Goal: Information Seeking & Learning: Learn about a topic

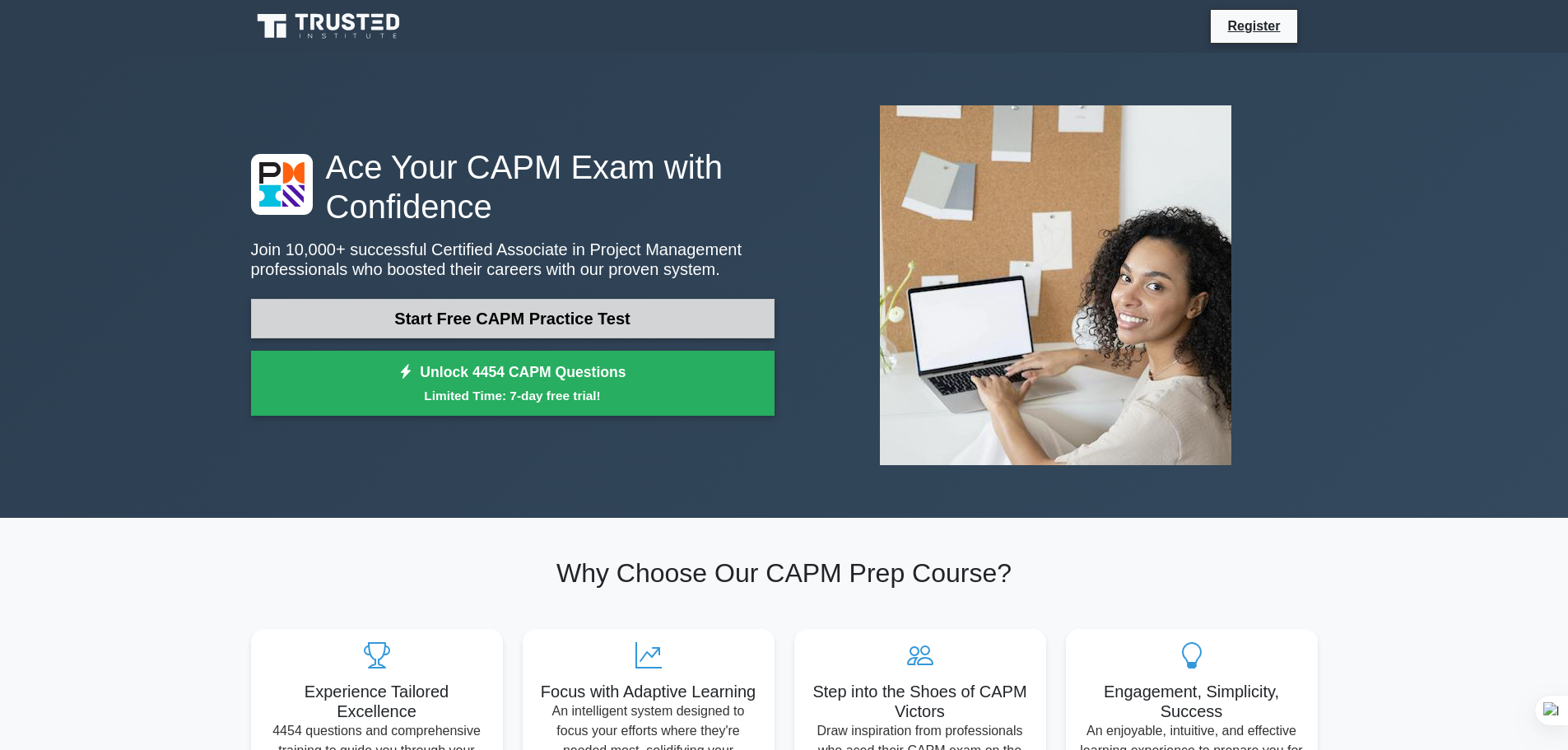
click at [526, 315] on link "Start Free CAPM Practice Test" at bounding box center [513, 318] width 524 height 40
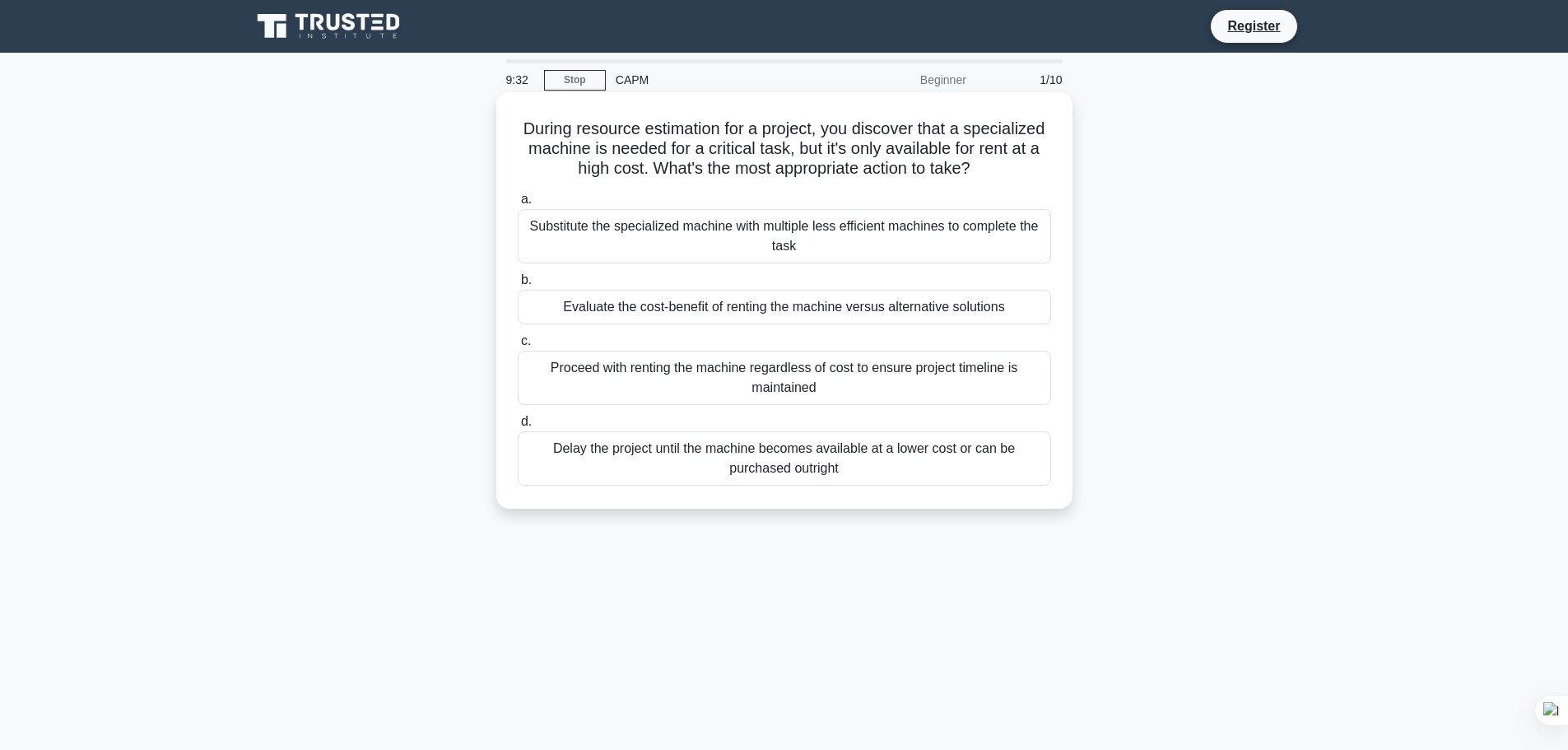
click at [789, 309] on div "Evaluate the cost-benefit of renting the machine versus alternative solutions" at bounding box center [784, 307] width 533 height 35
click at [518, 285] on input "b. Evaluate the cost-benefit of renting the machine versus alternative solutions" at bounding box center [518, 280] width 0 height 10
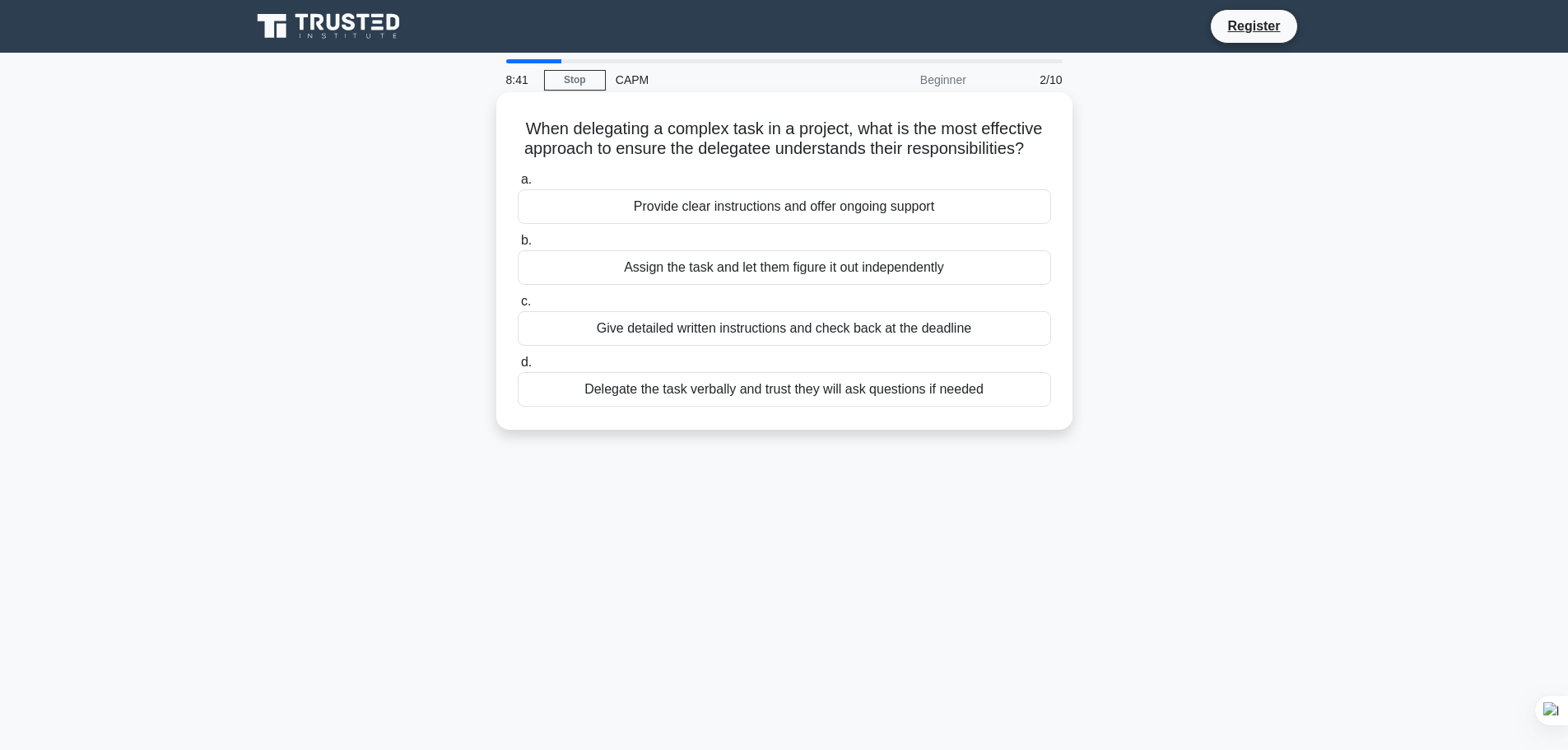
click at [770, 210] on div "Provide clear instructions and offer ongoing support" at bounding box center [784, 206] width 533 height 35
click at [518, 186] on input "a. Provide clear instructions and offer ongoing support" at bounding box center [518, 179] width 0 height 10
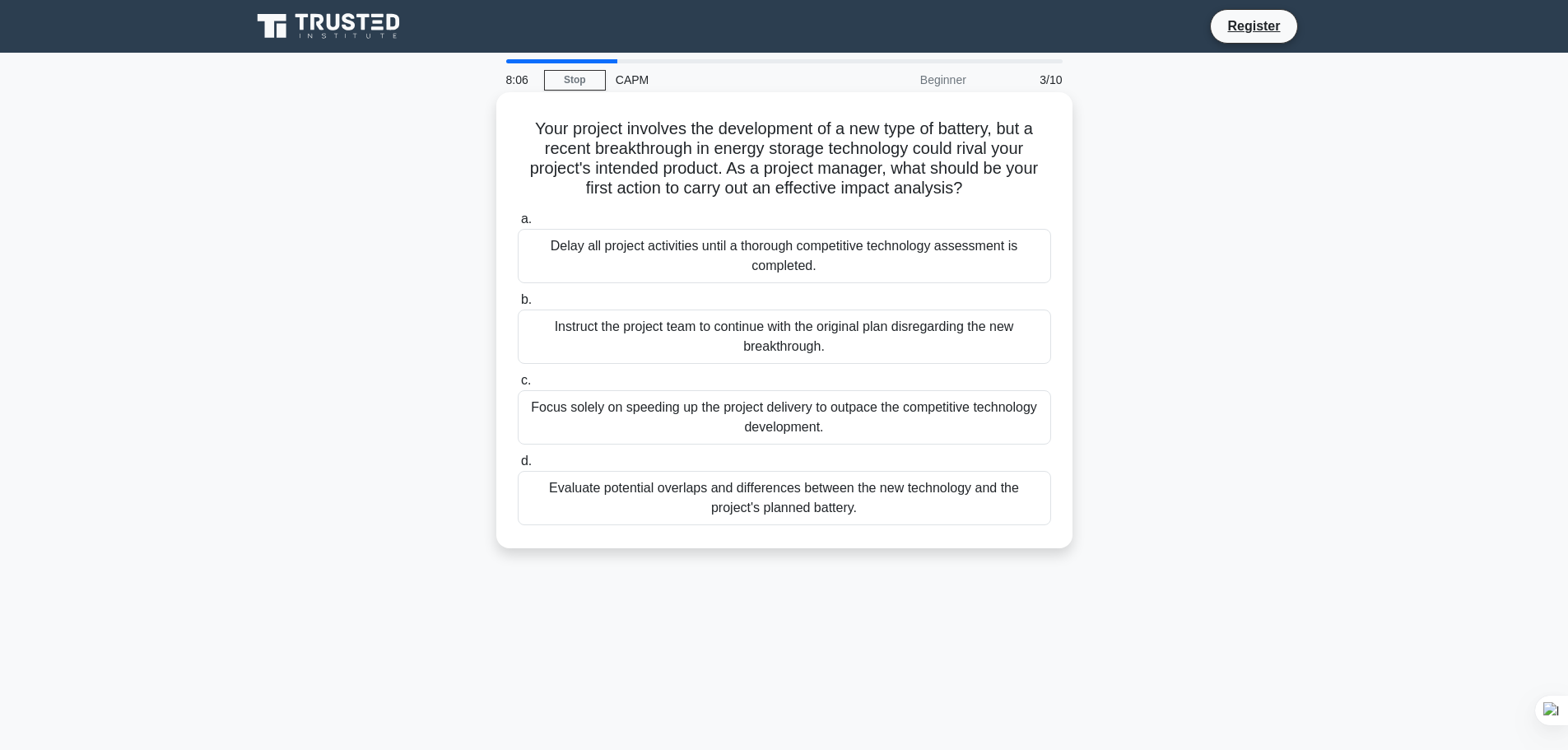
click at [704, 505] on div "Evaluate potential overlaps and differences between the new technology and the …" at bounding box center [784, 498] width 533 height 55
click at [518, 466] on input "d. Evaluate potential overlaps and differences between the new technology and t…" at bounding box center [518, 461] width 0 height 10
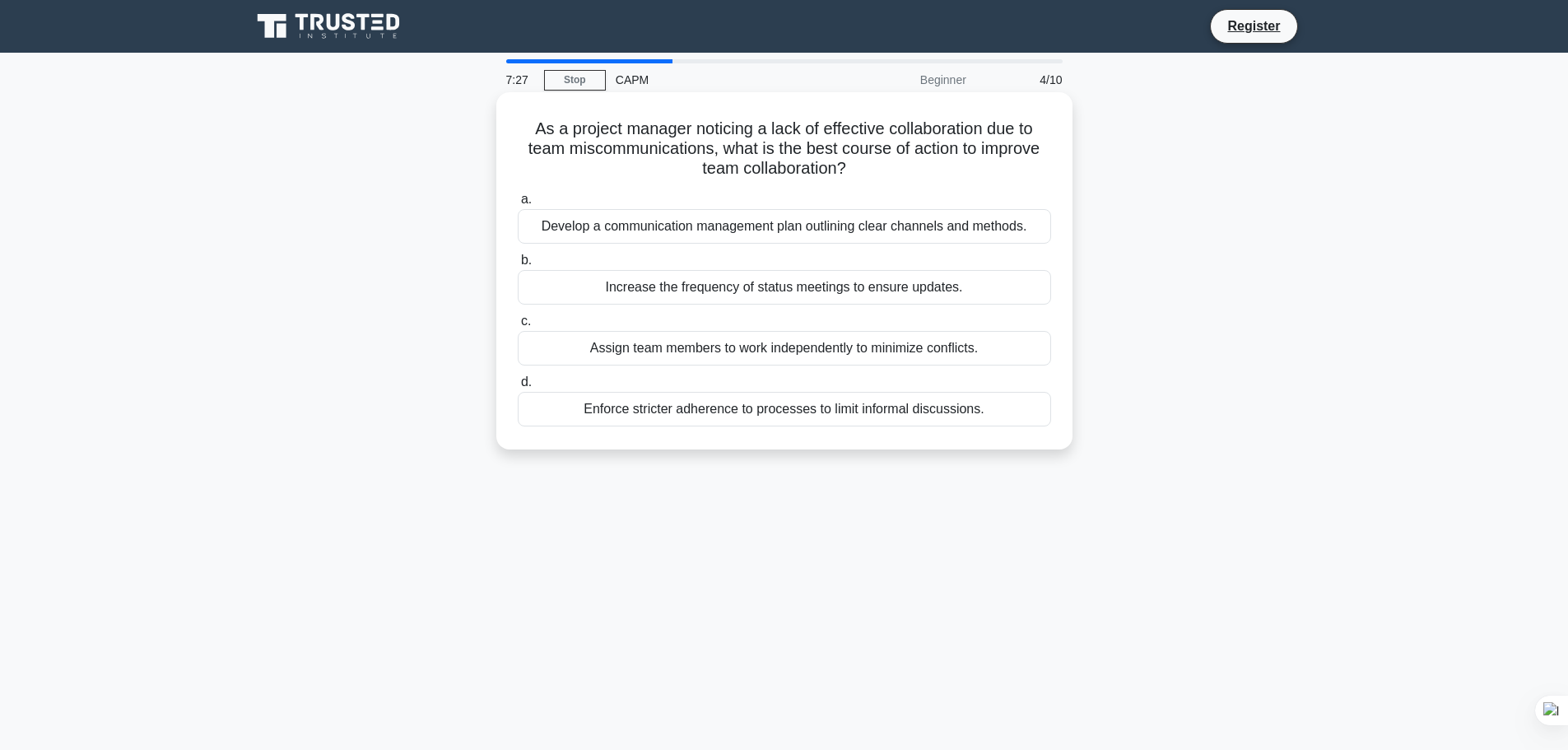
click at [910, 218] on div "Develop a communication management plan outlining clear channels and methods." at bounding box center [784, 226] width 533 height 35
click at [518, 205] on input "a. Develop a communication management plan outlining clear channels and methods." at bounding box center [518, 199] width 0 height 10
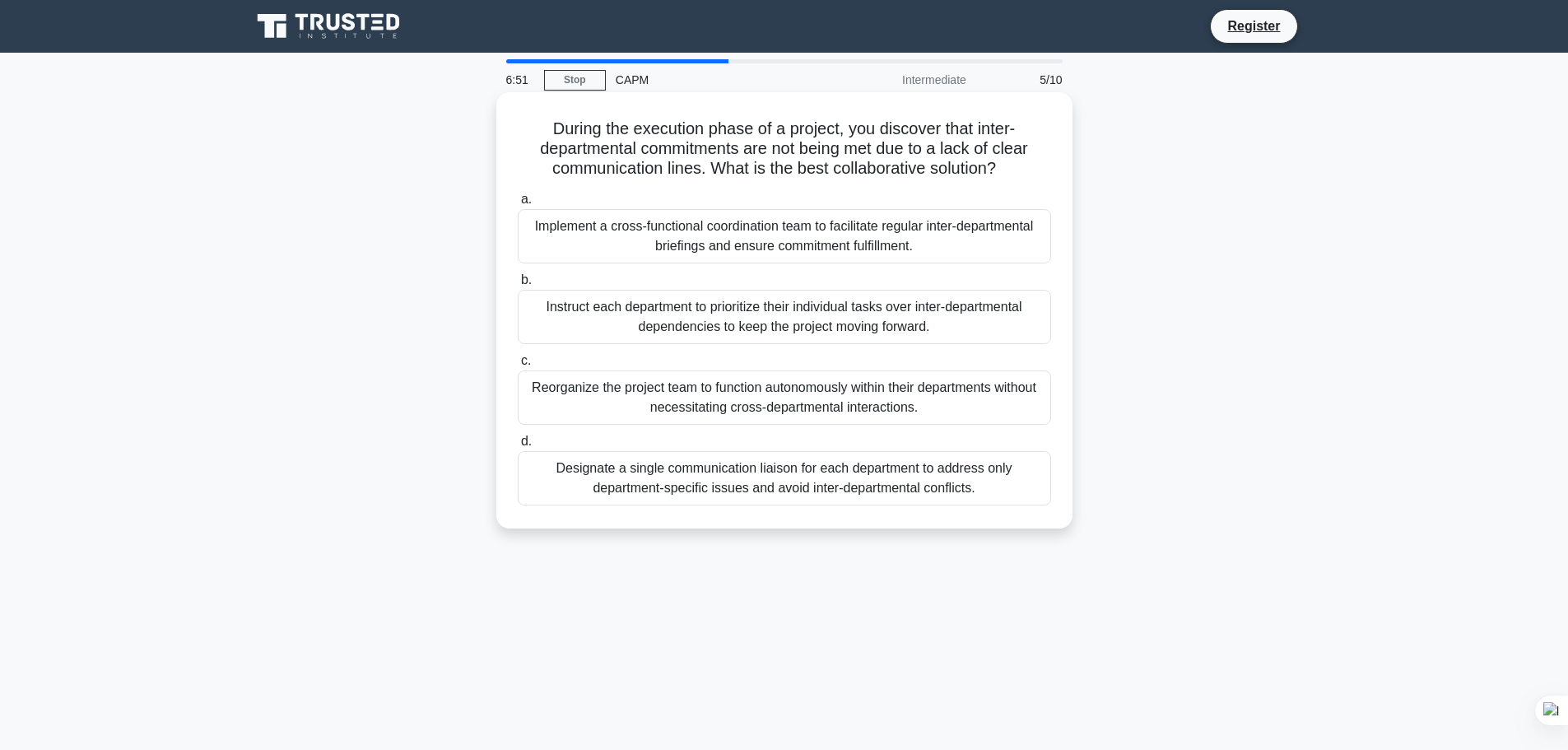
click at [890, 238] on div "Implement a cross-functional coordination team to facilitate regular inter-depa…" at bounding box center [784, 236] width 533 height 55
click at [518, 205] on input "a. Implement a cross-functional coordination team to facilitate regular inter-d…" at bounding box center [518, 199] width 0 height 10
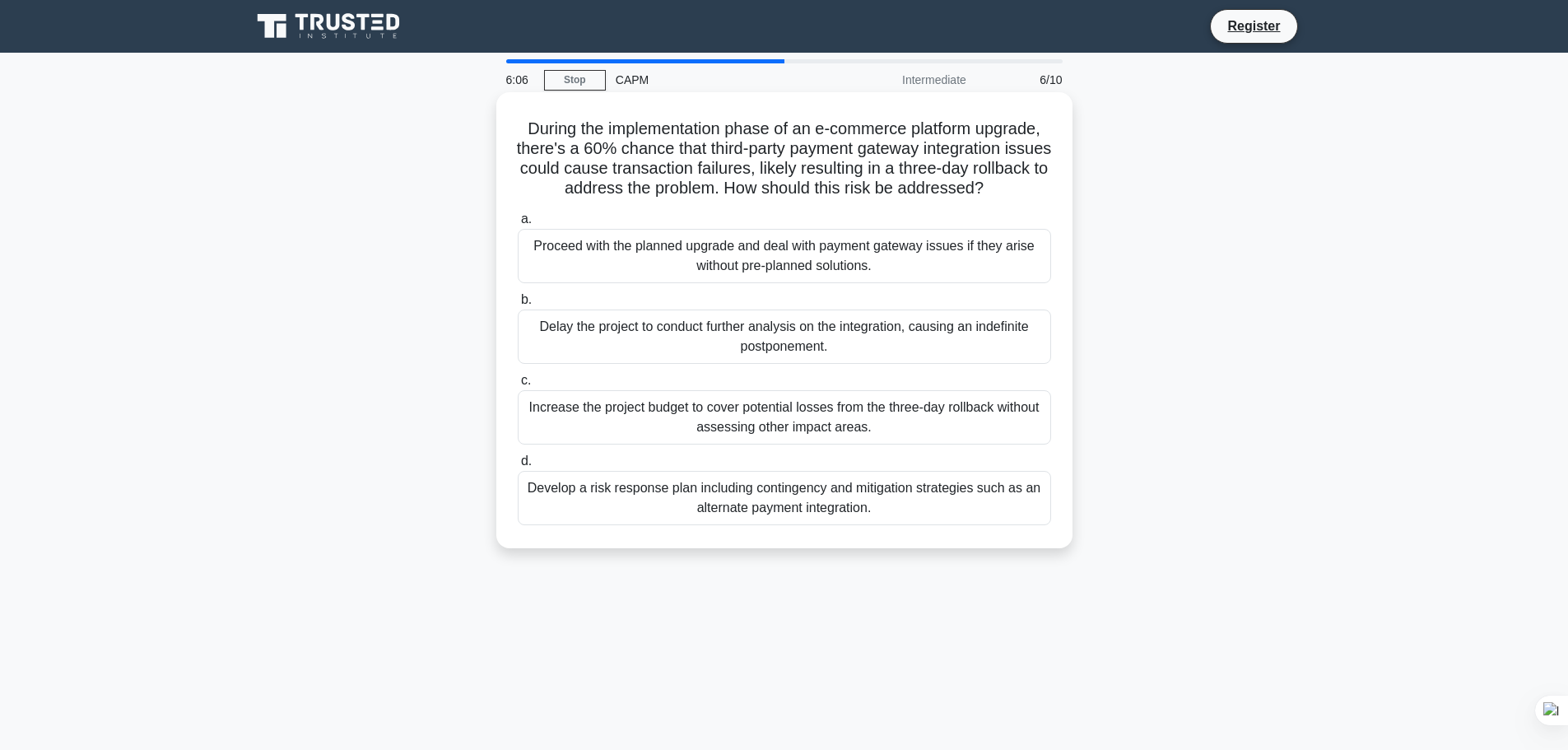
click at [630, 502] on div "Develop a risk response plan including contingency and mitigation strategies su…" at bounding box center [784, 498] width 533 height 55
click at [518, 466] on input "d. Develop a risk response plan including contingency and mitigation strategies…" at bounding box center [518, 461] width 0 height 10
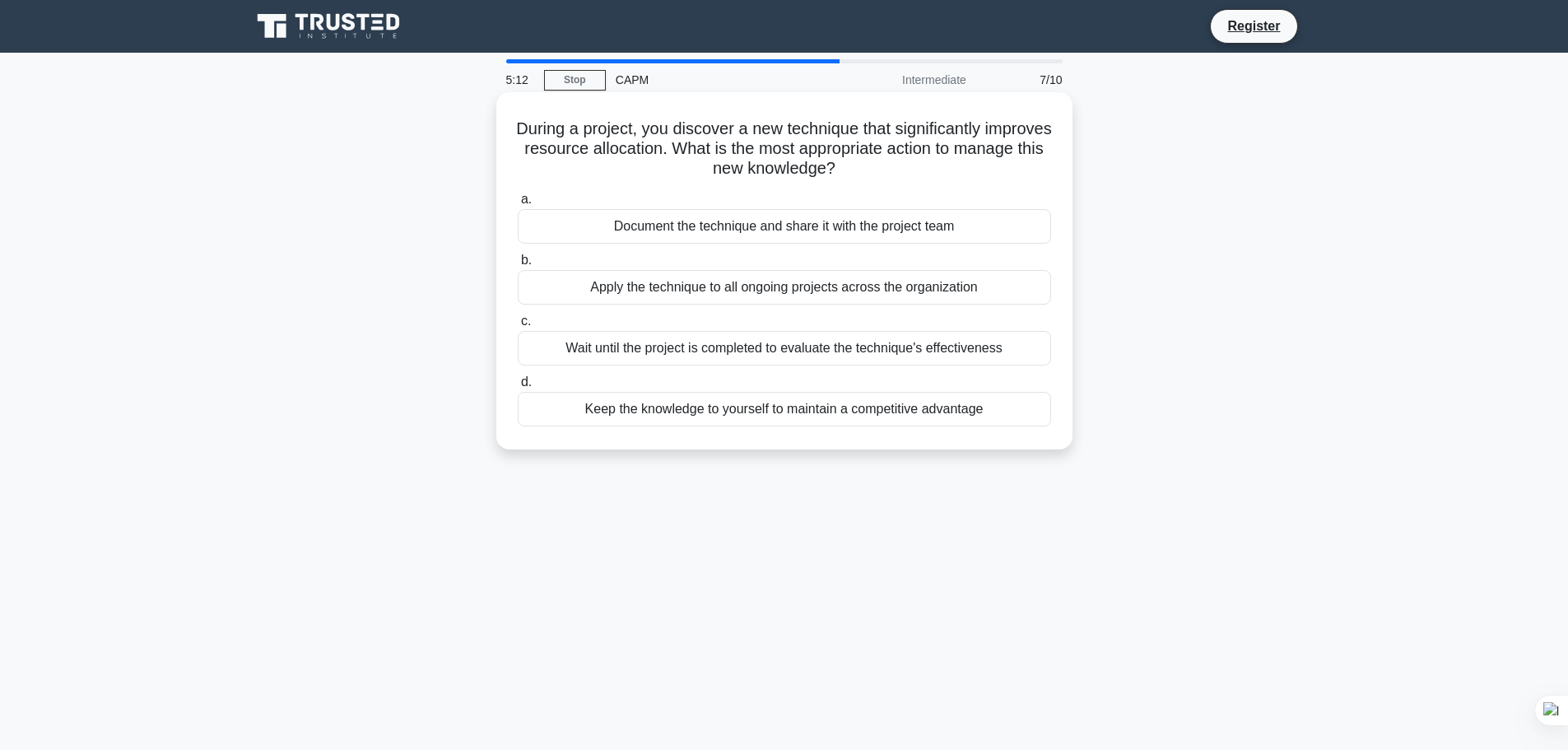
click at [726, 238] on div "Document the technique and share it with the project team" at bounding box center [784, 226] width 533 height 35
click at [518, 205] on input "a. Document the technique and share it with the project team" at bounding box center [518, 199] width 0 height 10
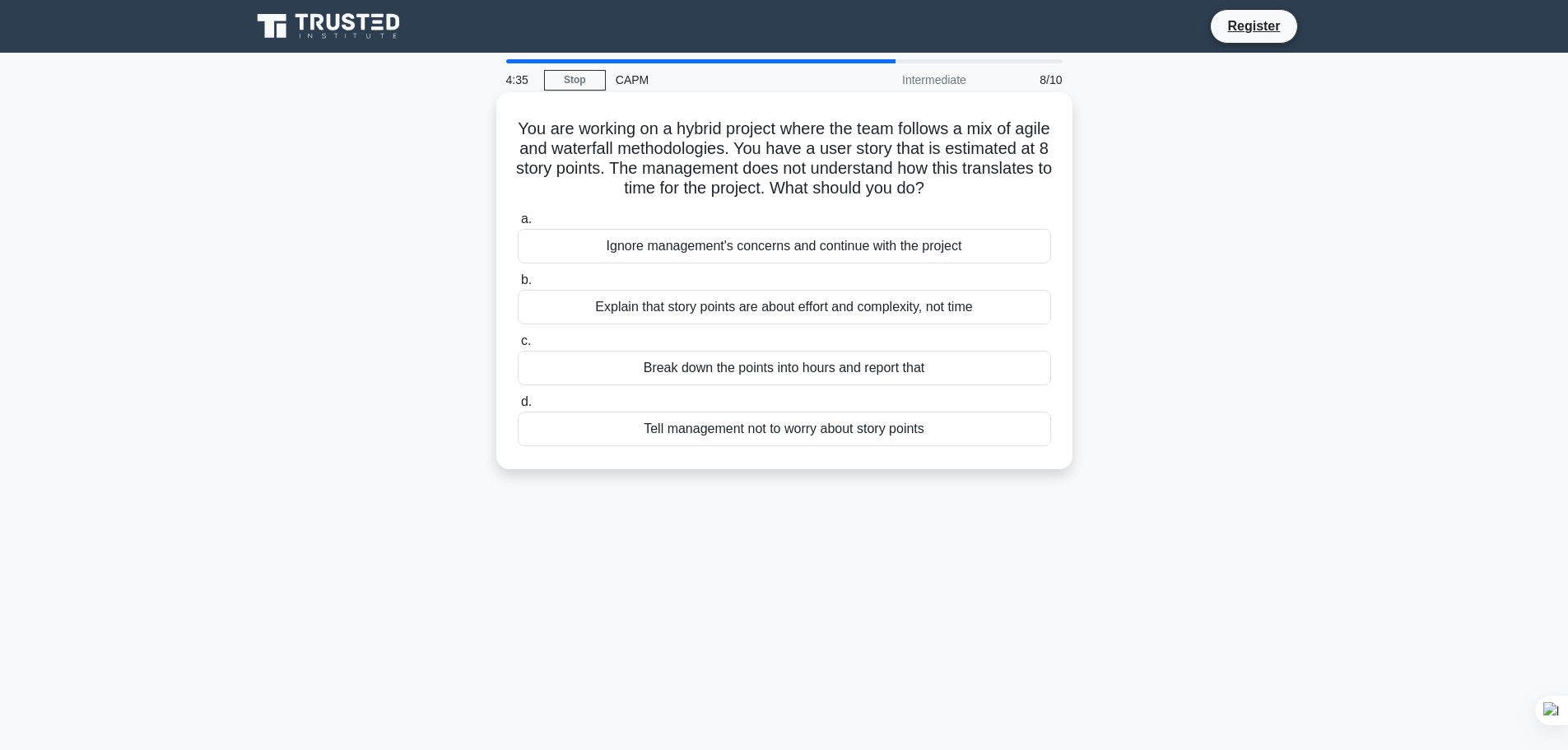
click at [924, 310] on div "Explain that story points are about effort and complexity, not time" at bounding box center [784, 307] width 533 height 35
click at [518, 285] on input "b. Explain that story points are about effort and complexity, not time" at bounding box center [518, 280] width 0 height 10
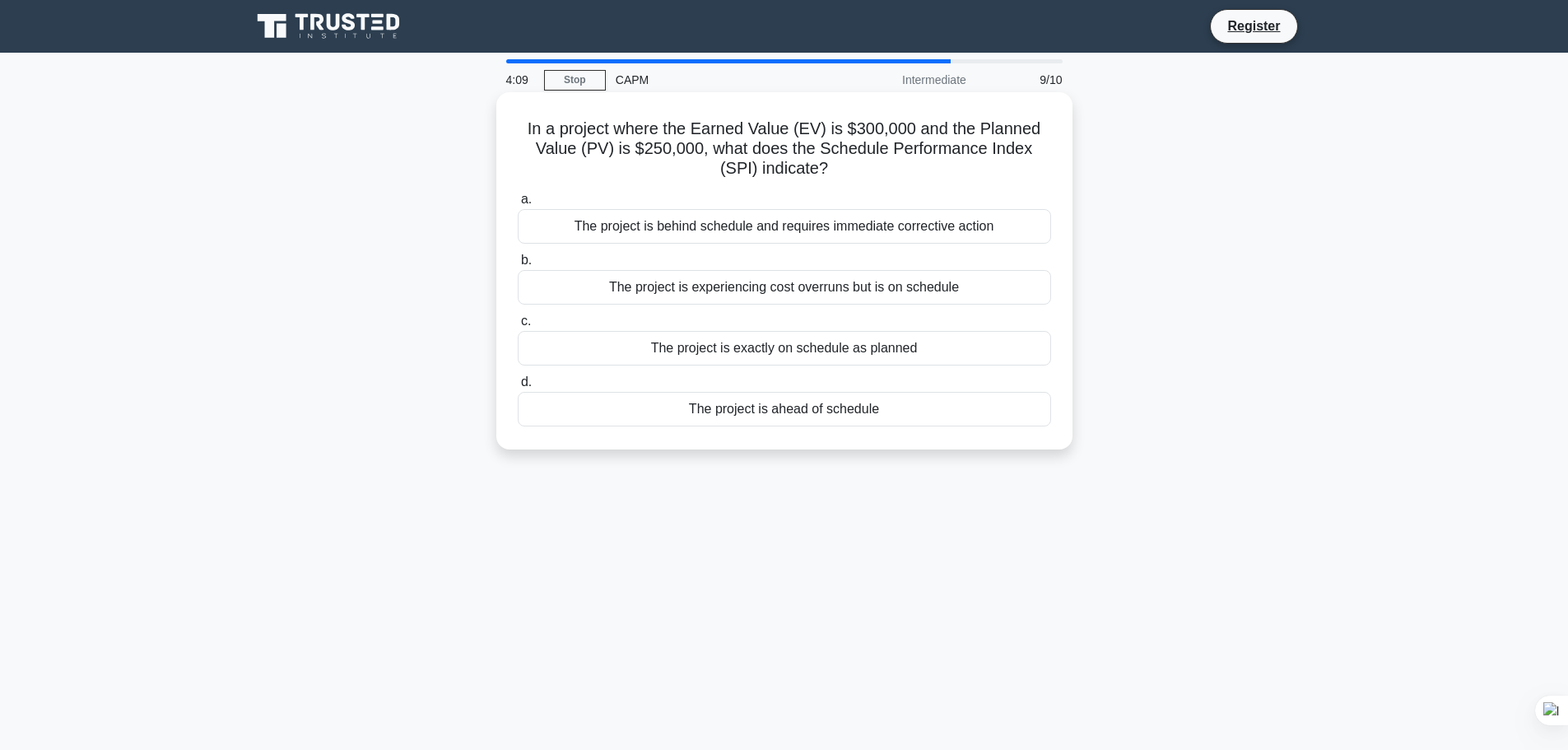
click at [794, 415] on div "The project is ahead of schedule" at bounding box center [784, 409] width 533 height 35
click at [518, 388] on input "d. The project is ahead of schedule" at bounding box center [518, 382] width 0 height 10
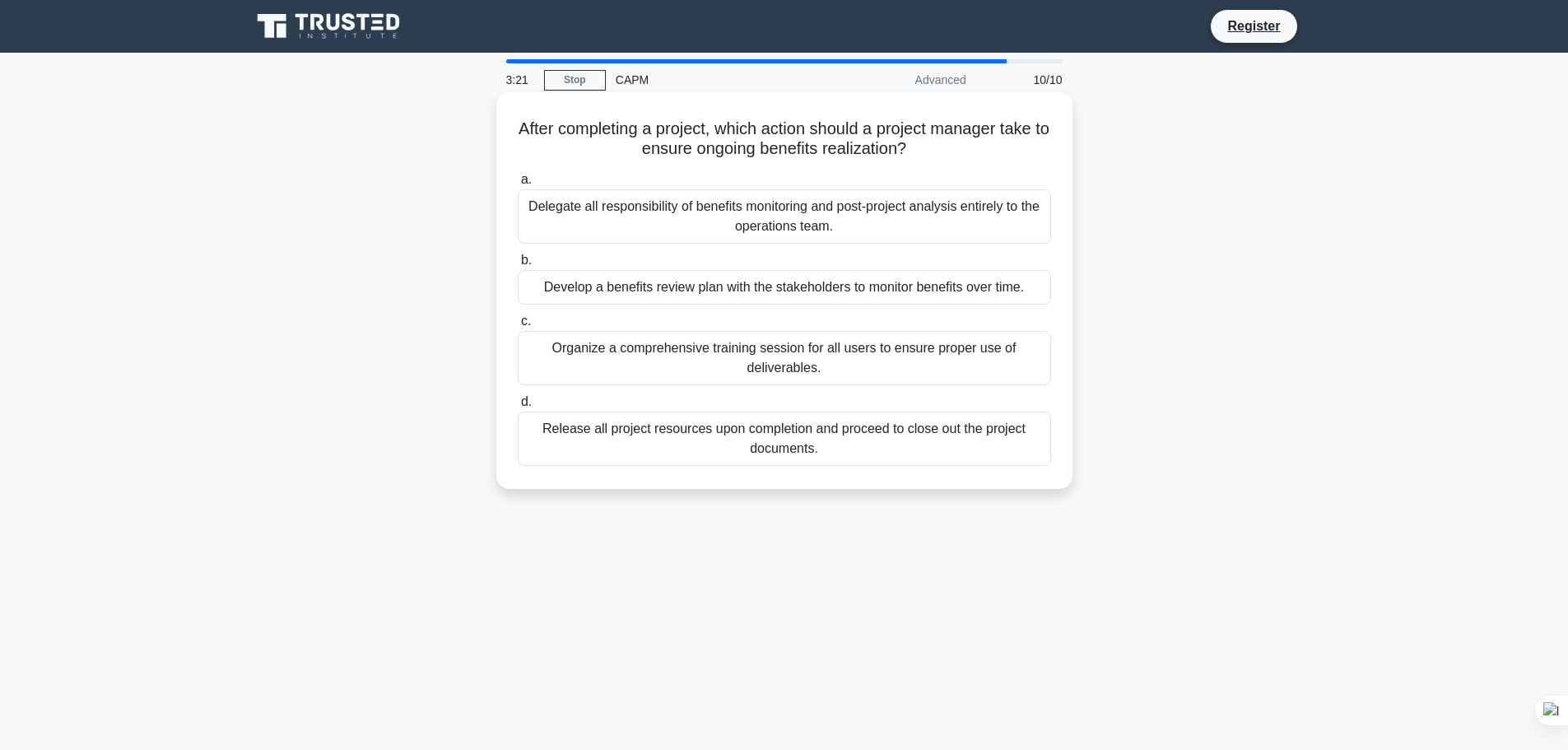
click at [879, 277] on div "Develop a benefits review plan with the stakeholders to monitor benefits over t…" at bounding box center [784, 287] width 533 height 35
click at [518, 266] on input "b. Develop a benefits review plan with the stakeholders to monitor benefits ove…" at bounding box center [518, 260] width 0 height 10
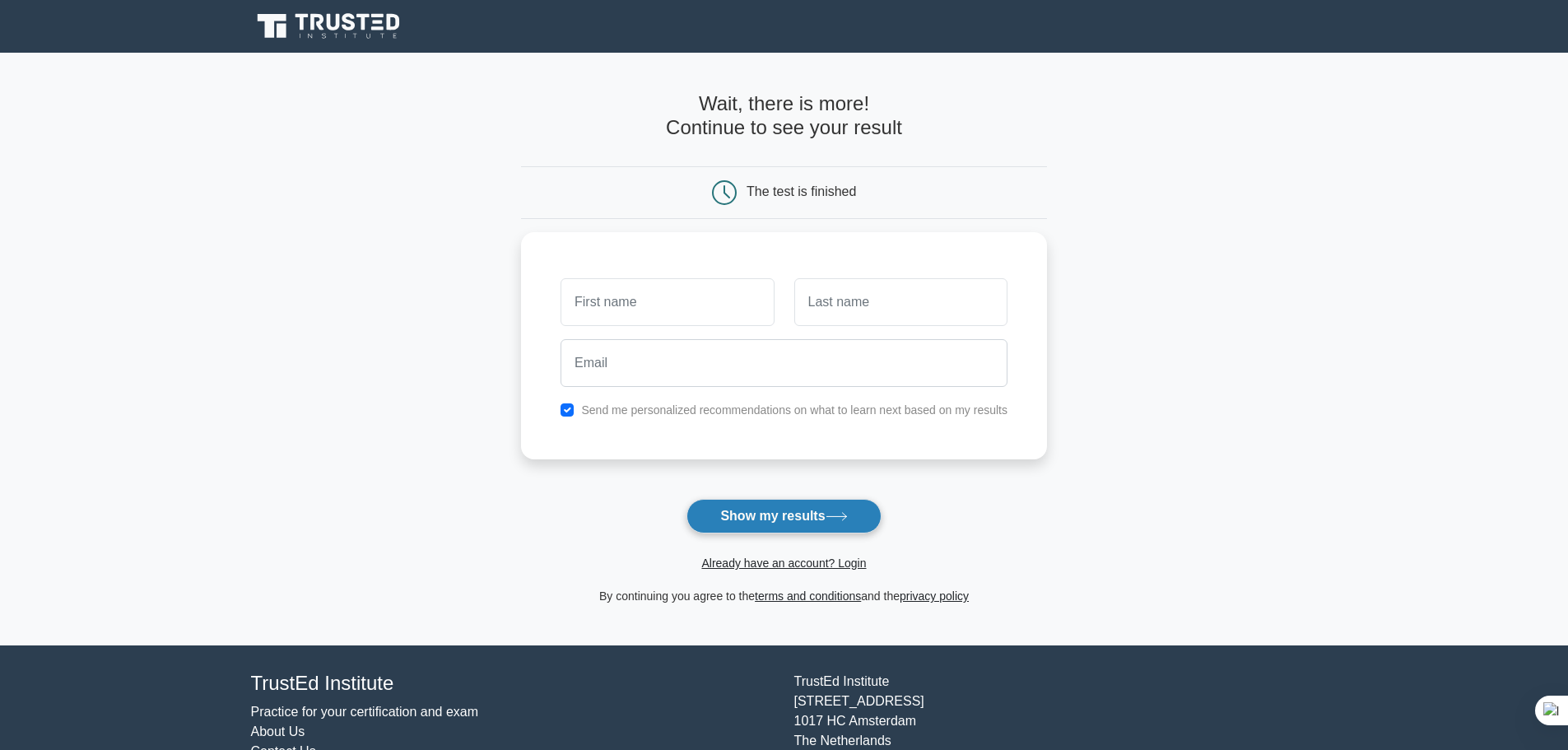
click at [779, 519] on button "Show my results" at bounding box center [783, 516] width 194 height 35
type input "m"
type input "Mazin"
click at [839, 311] on input "text" at bounding box center [901, 297] width 213 height 48
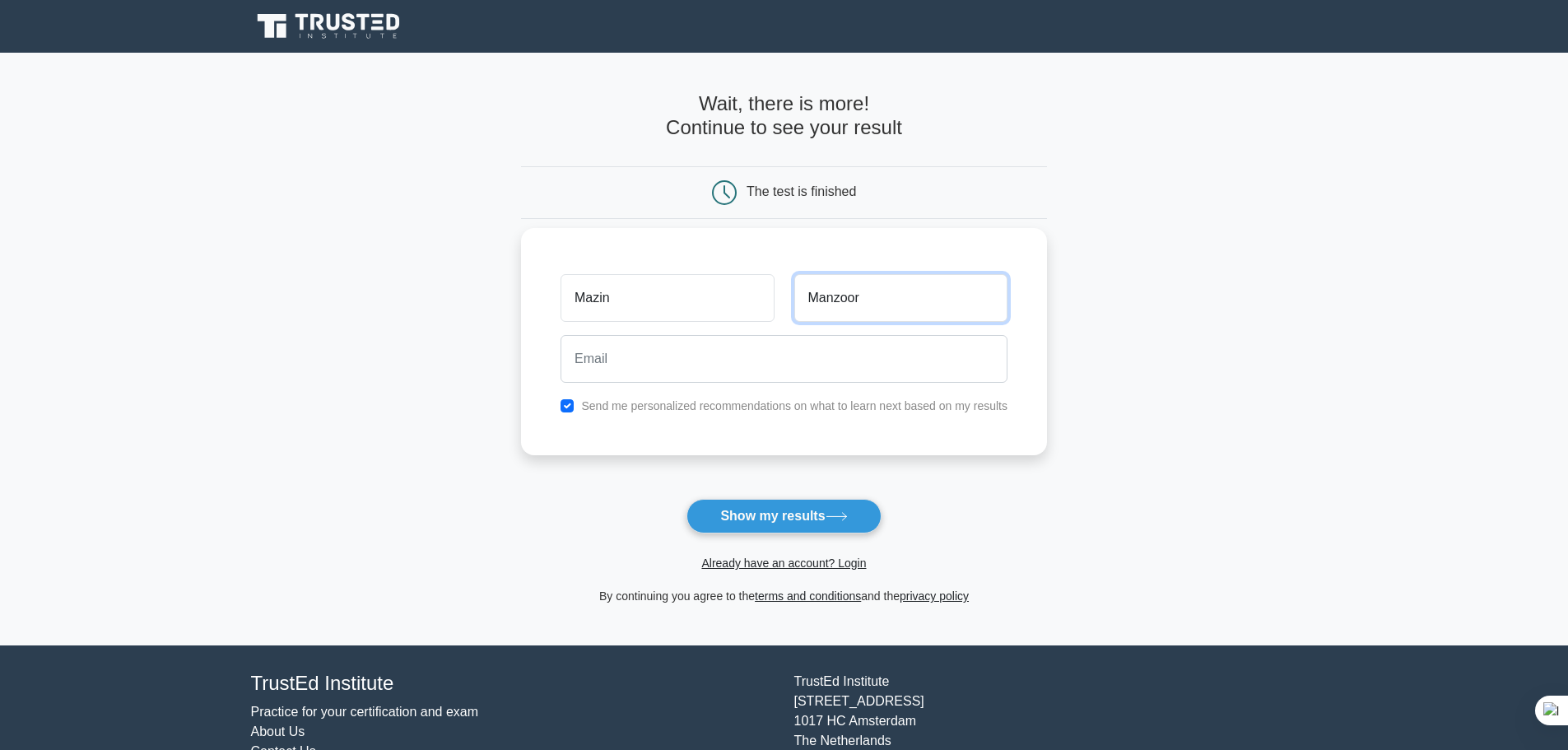
type input "Manzoor"
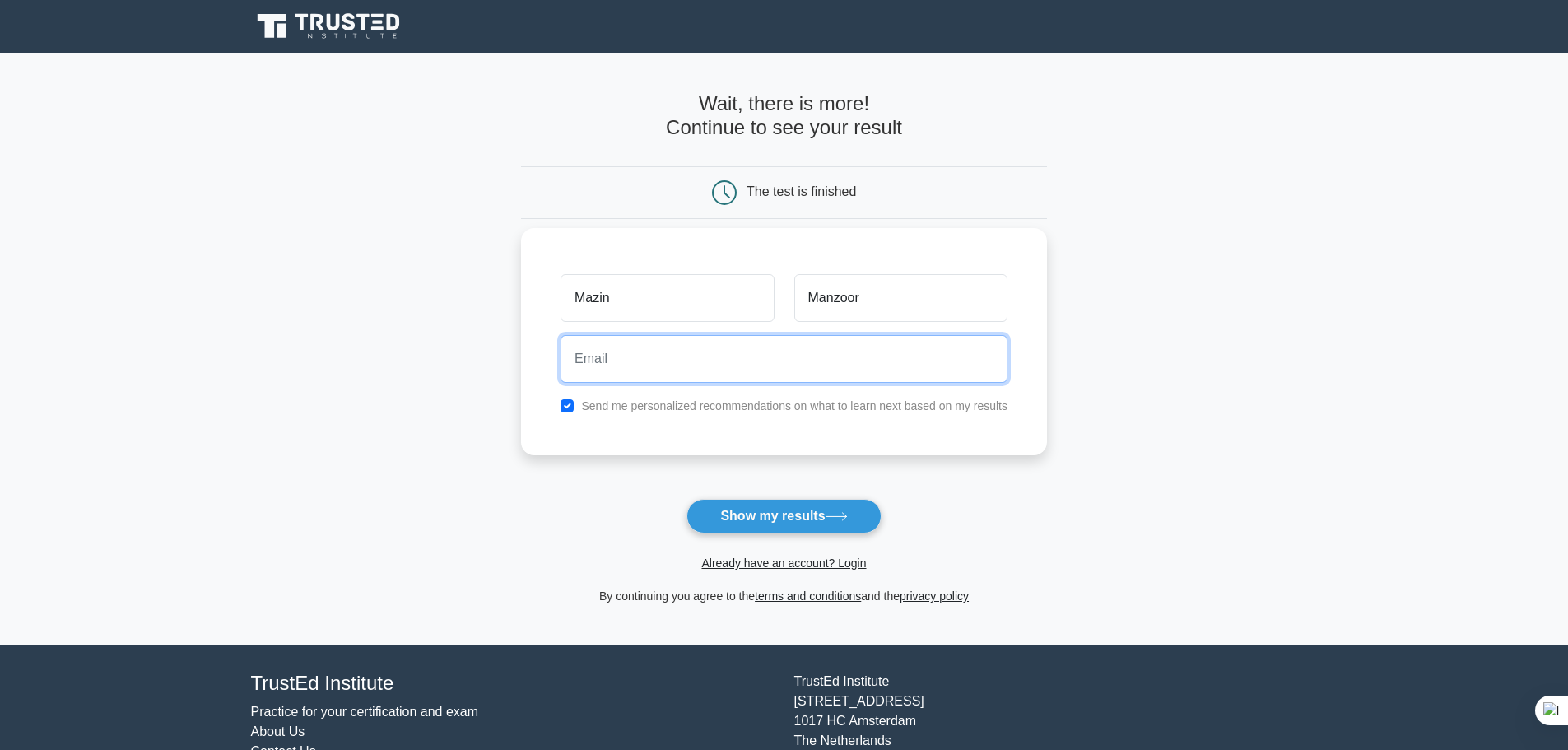
click at [830, 375] on input "email" at bounding box center [783, 358] width 447 height 48
type input "mazin2manzoor@gmail.com"
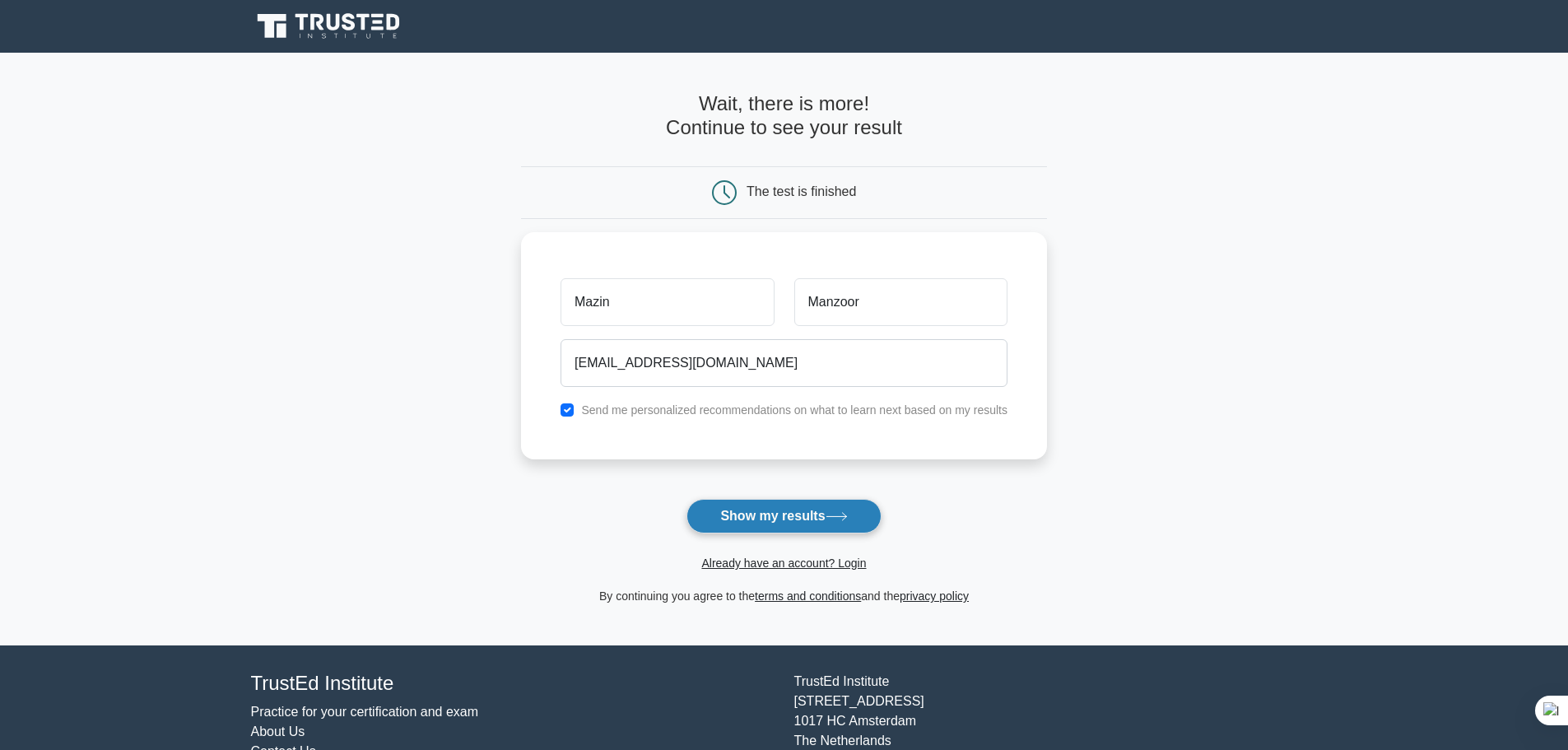
click at [788, 511] on button "Show my results" at bounding box center [783, 516] width 194 height 35
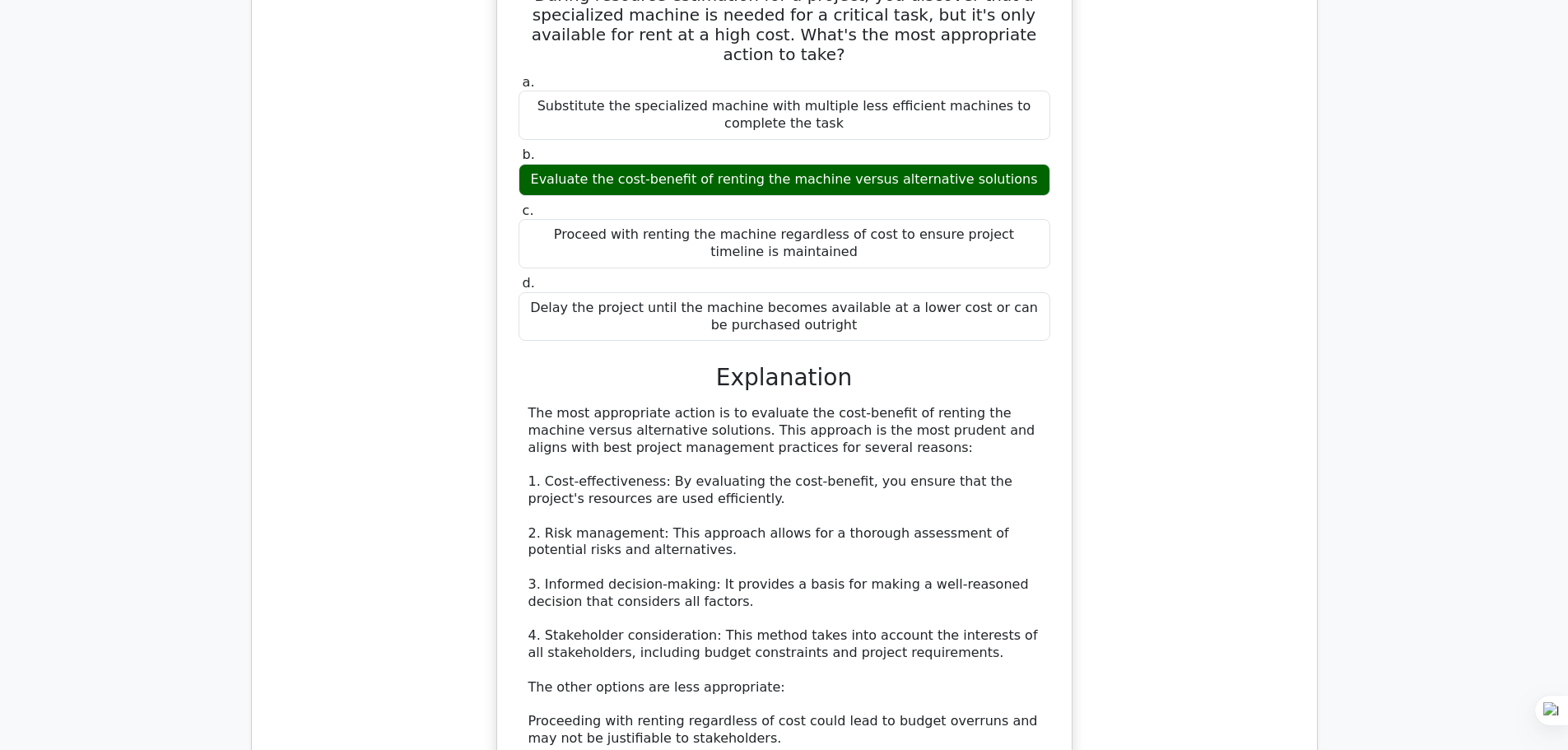
scroll to position [2057, 0]
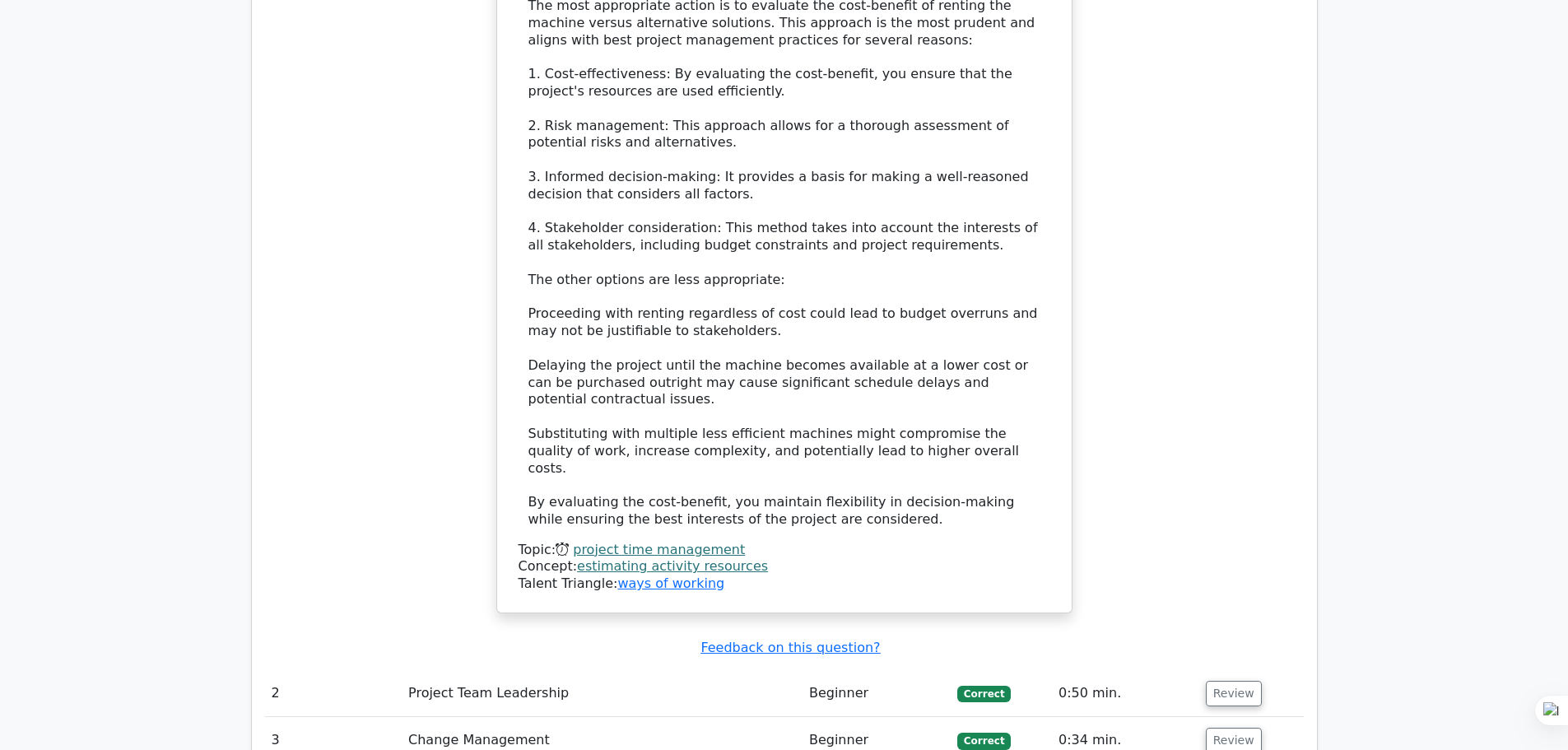
click at [411, 669] on td "Project Team Leadership" at bounding box center [602, 693] width 401 height 47
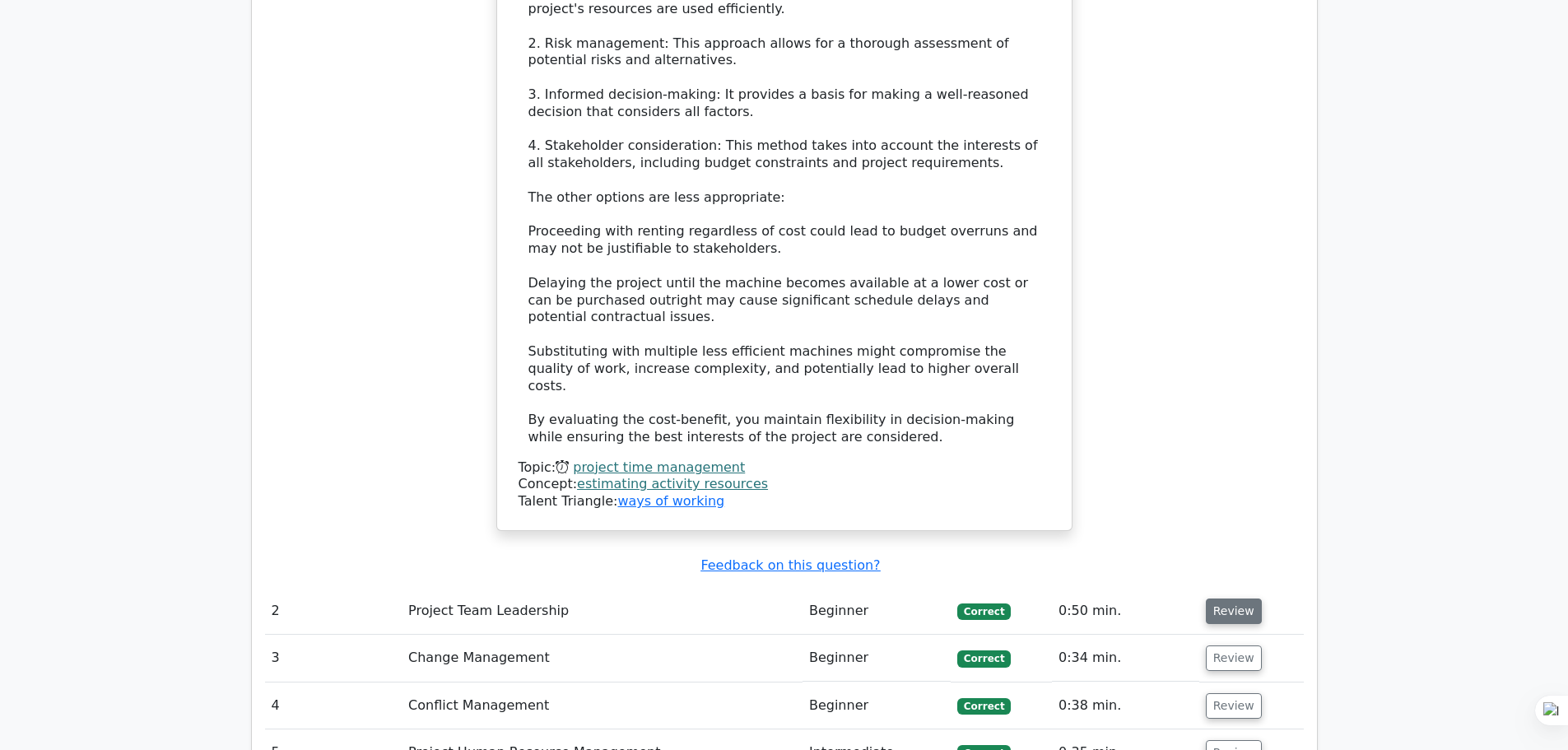
click at [1218, 598] on button "Review" at bounding box center [1233, 610] width 56 height 25
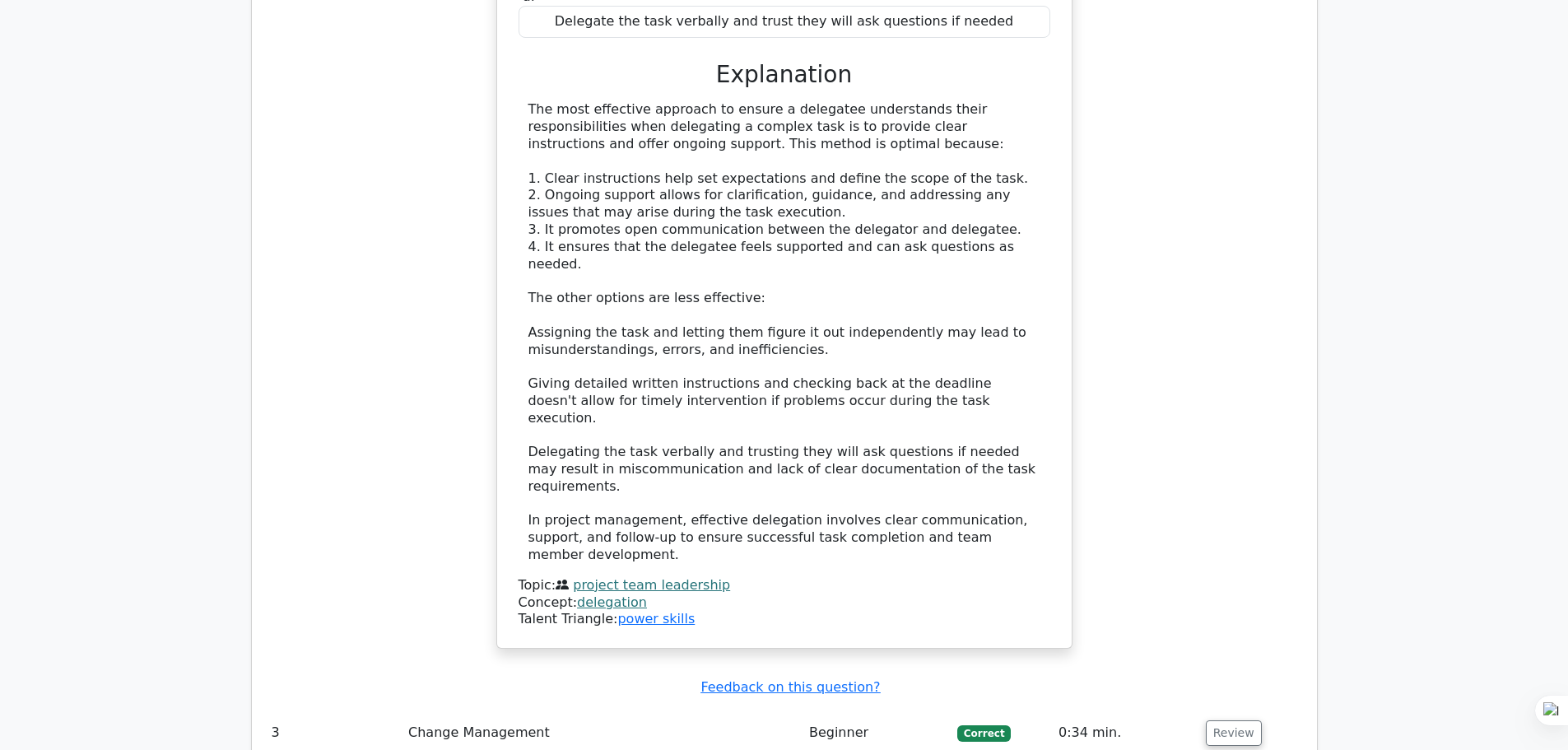
scroll to position [3374, 0]
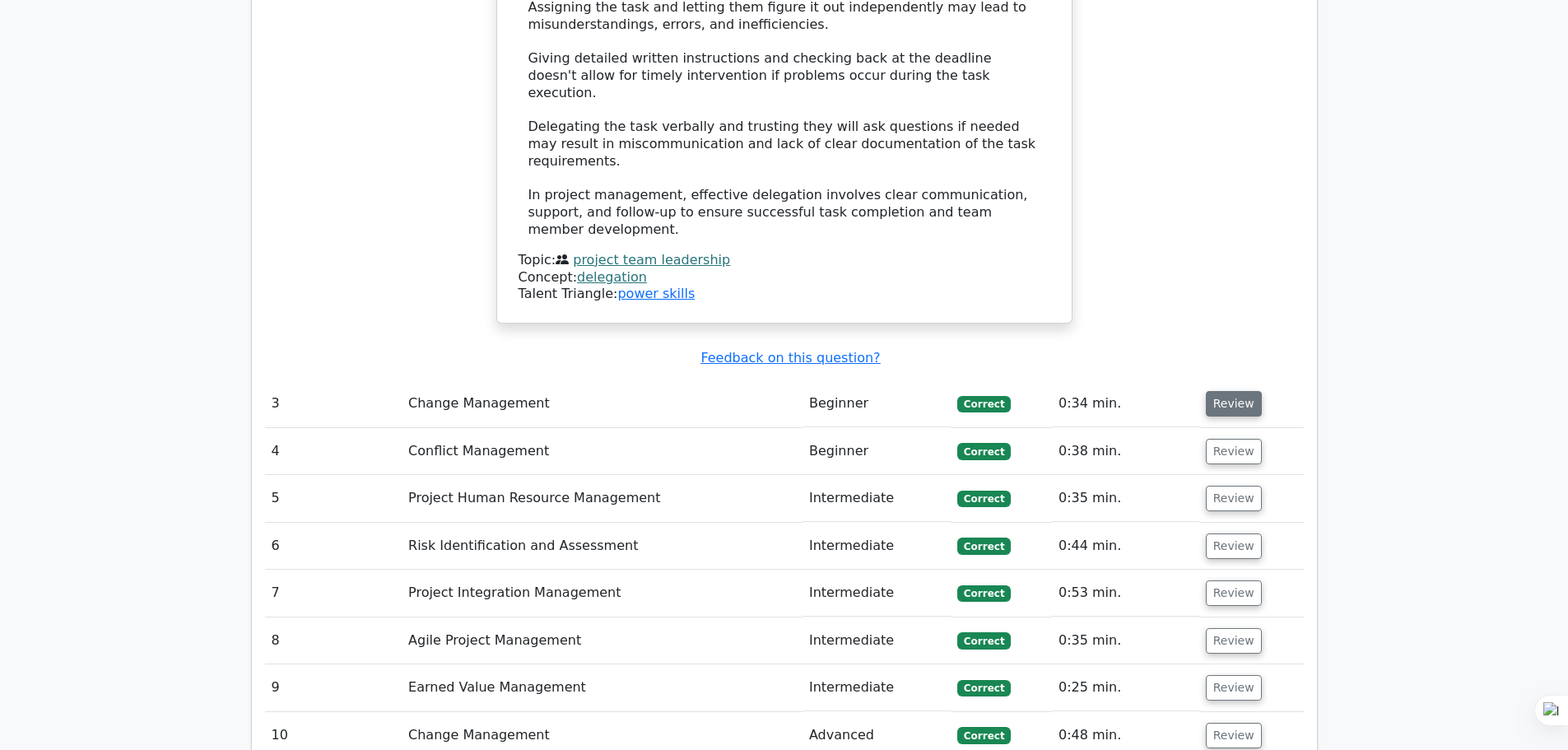
click at [1237, 391] on button "Review" at bounding box center [1233, 403] width 56 height 25
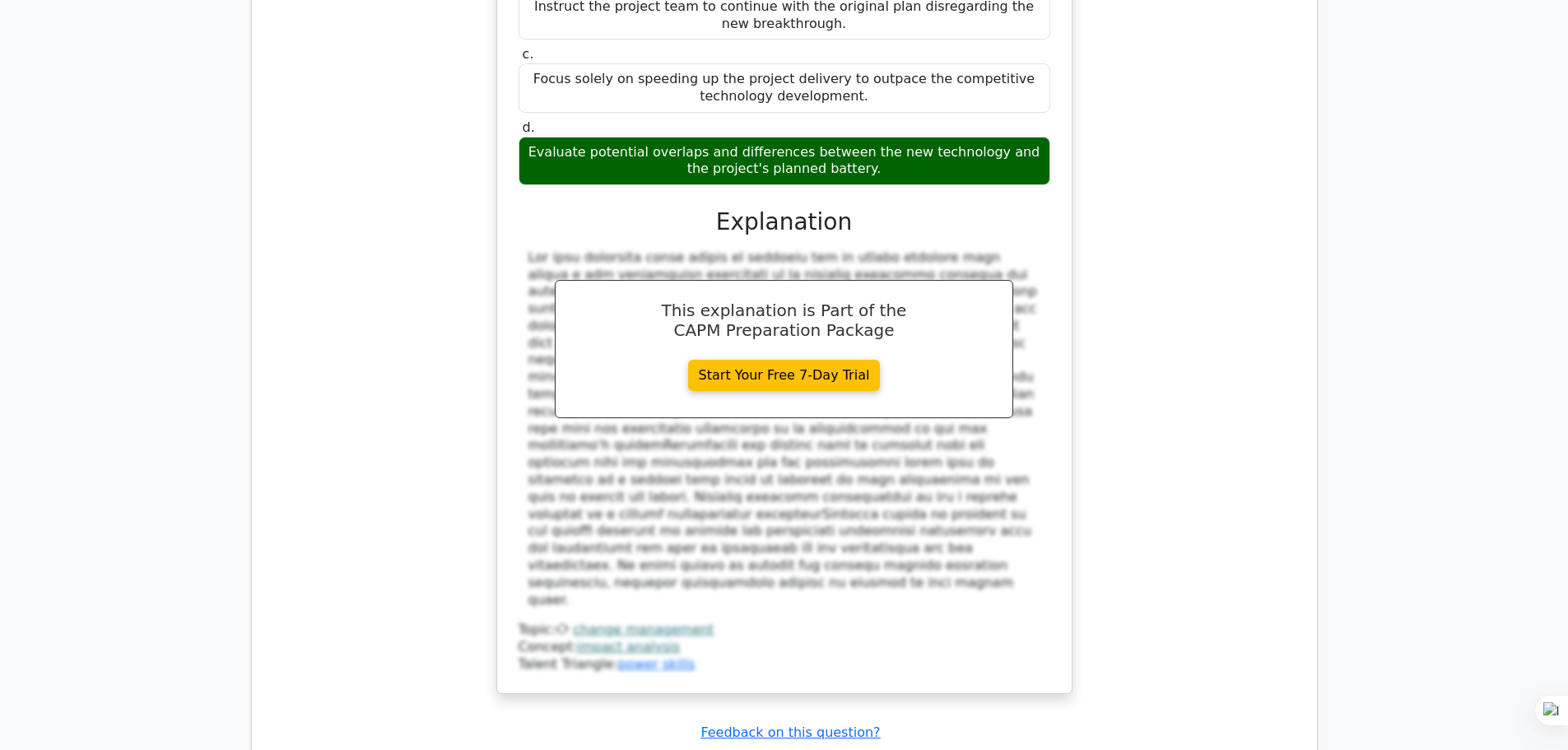
scroll to position [4279, 0]
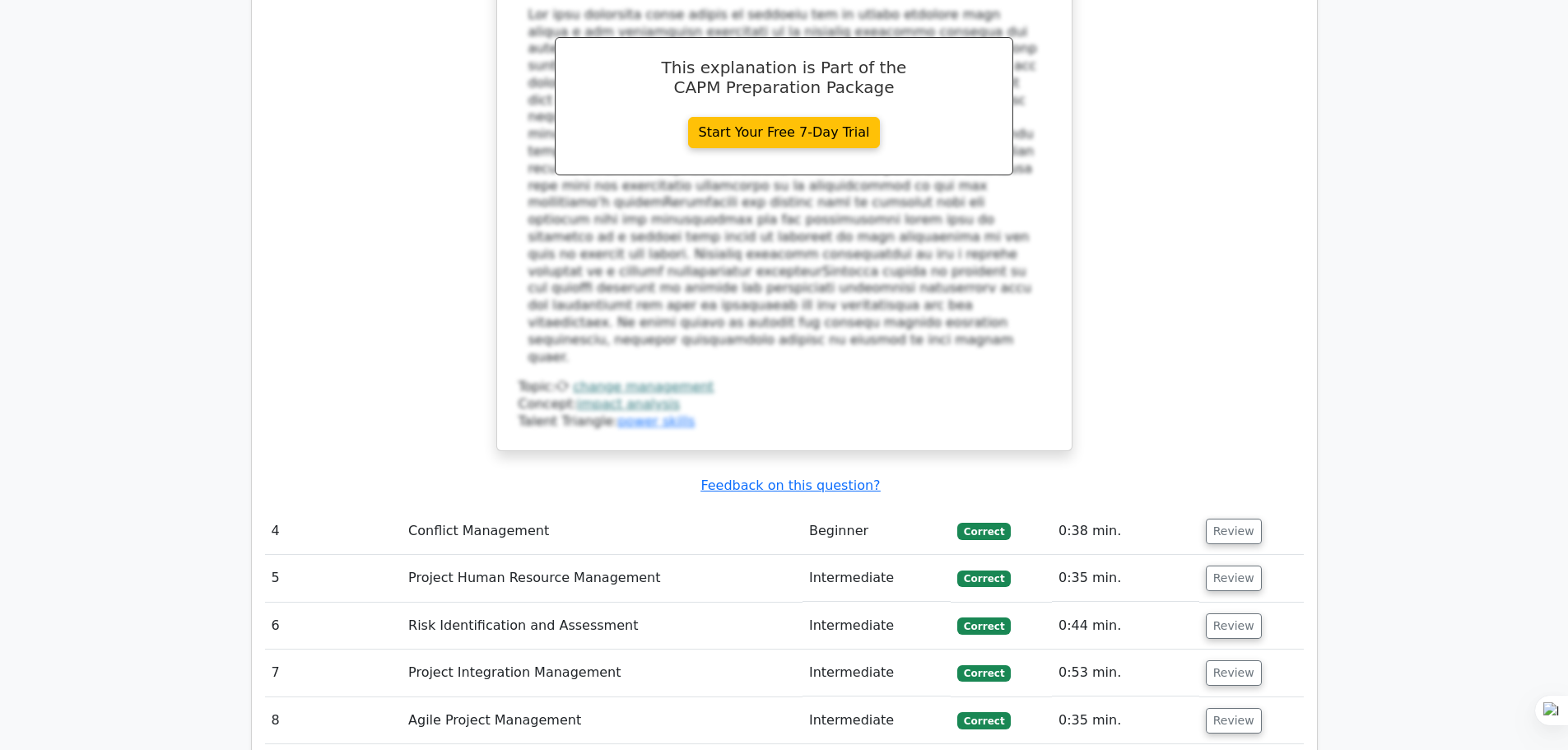
click at [1252, 508] on td "Review" at bounding box center [1251, 532] width 105 height 47
click at [1240, 518] on button "Review" at bounding box center [1233, 531] width 56 height 25
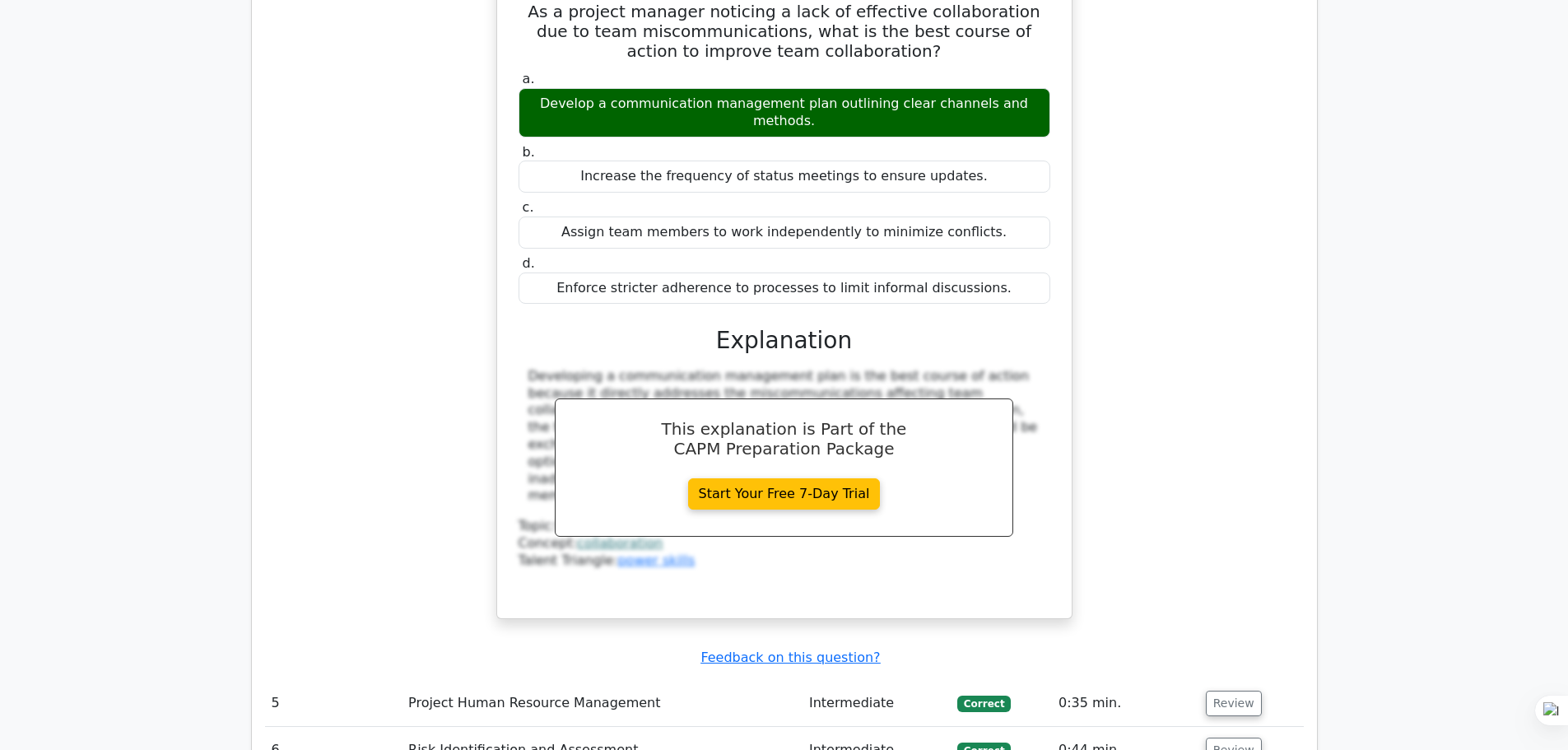
scroll to position [4937, 0]
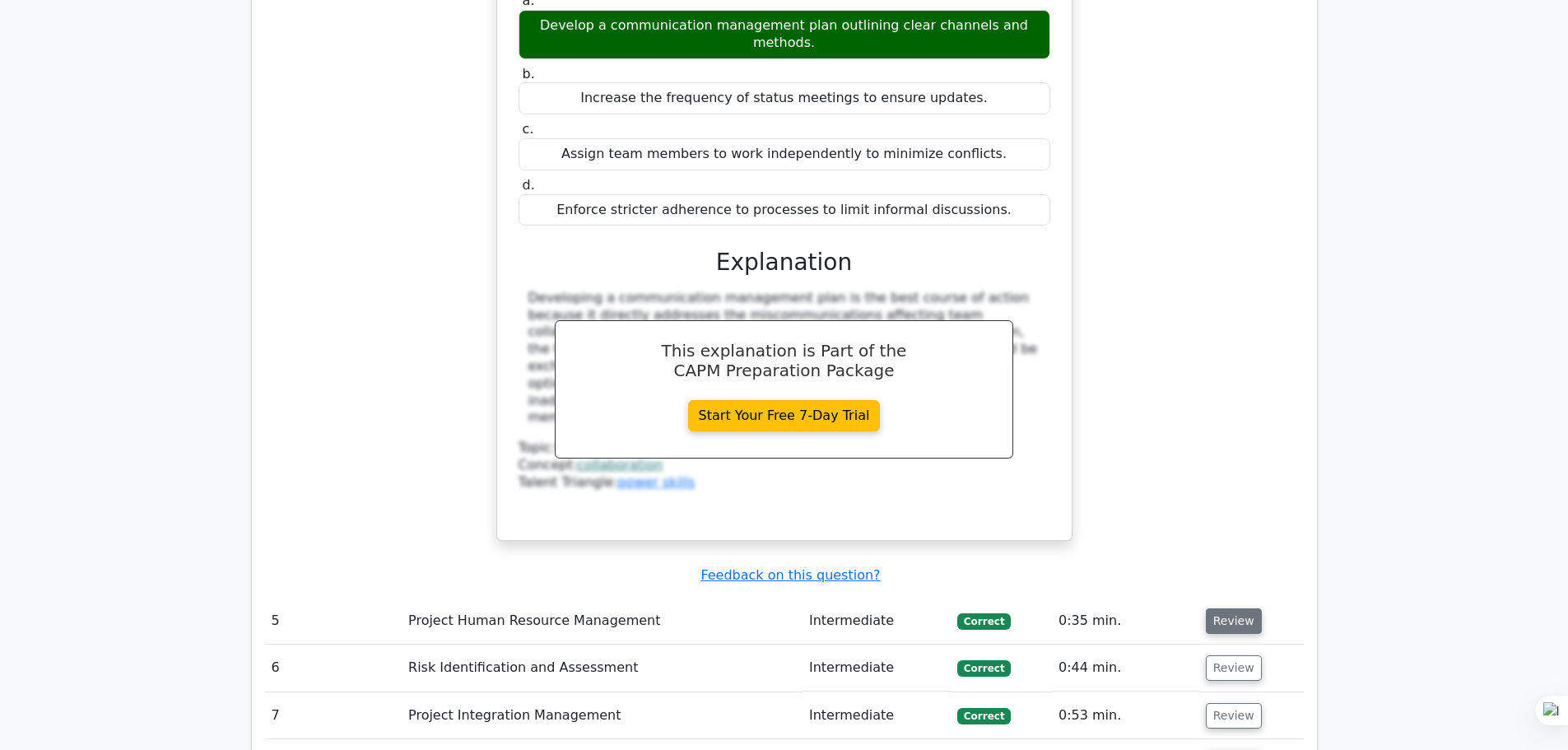
click at [1227, 608] on button "Review" at bounding box center [1233, 620] width 56 height 25
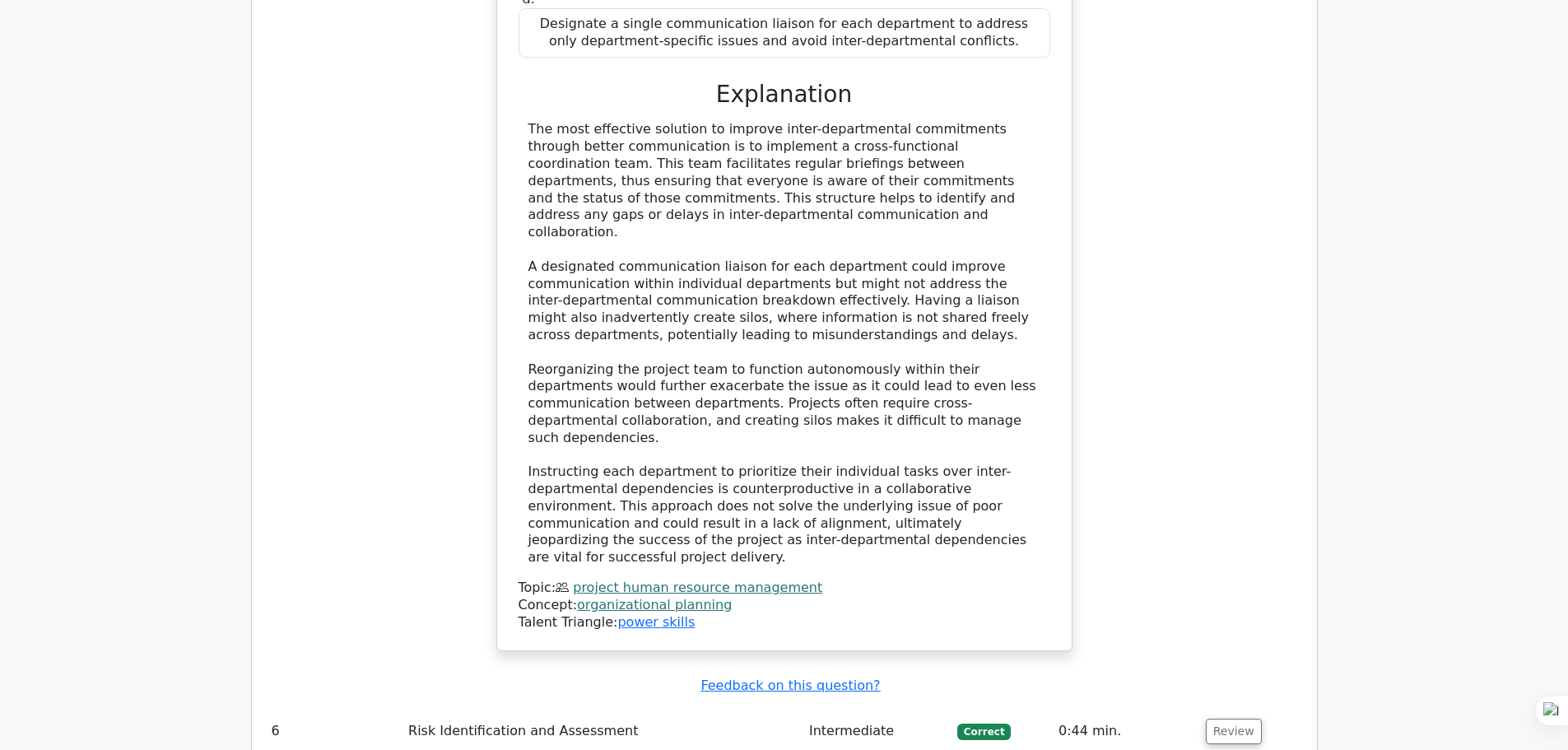
scroll to position [6007, 0]
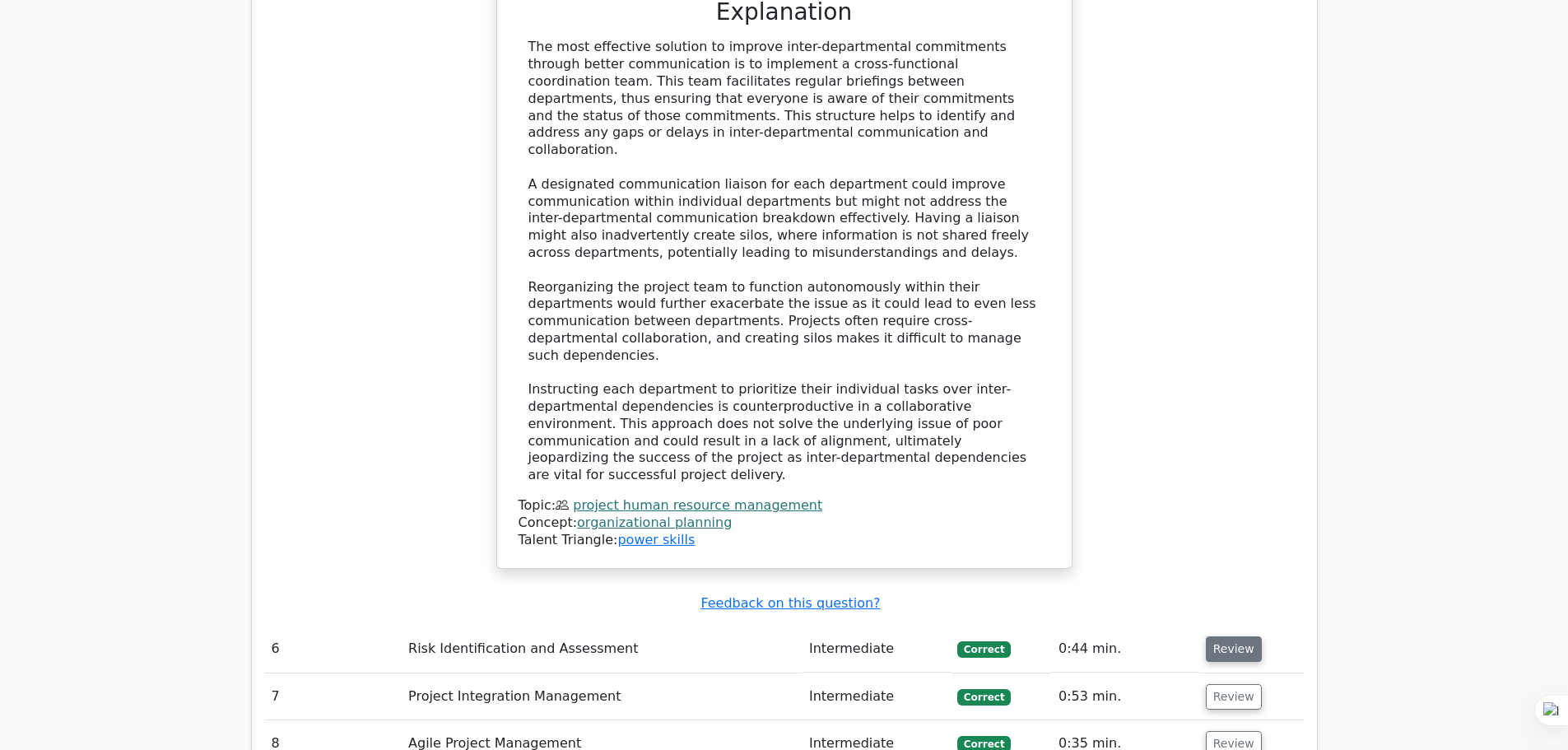
click at [1238, 636] on button "Review" at bounding box center [1233, 649] width 56 height 25
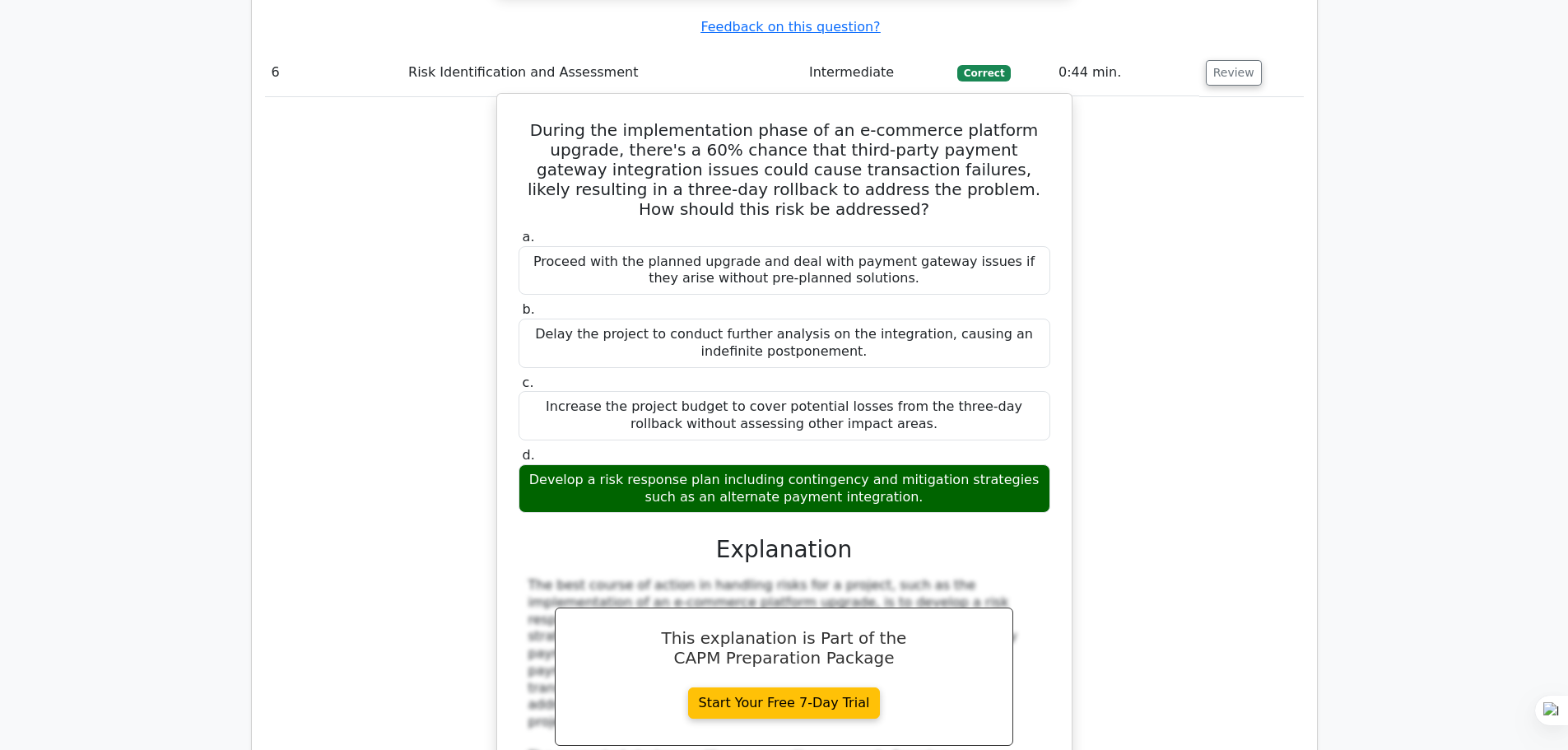
scroll to position [6747, 0]
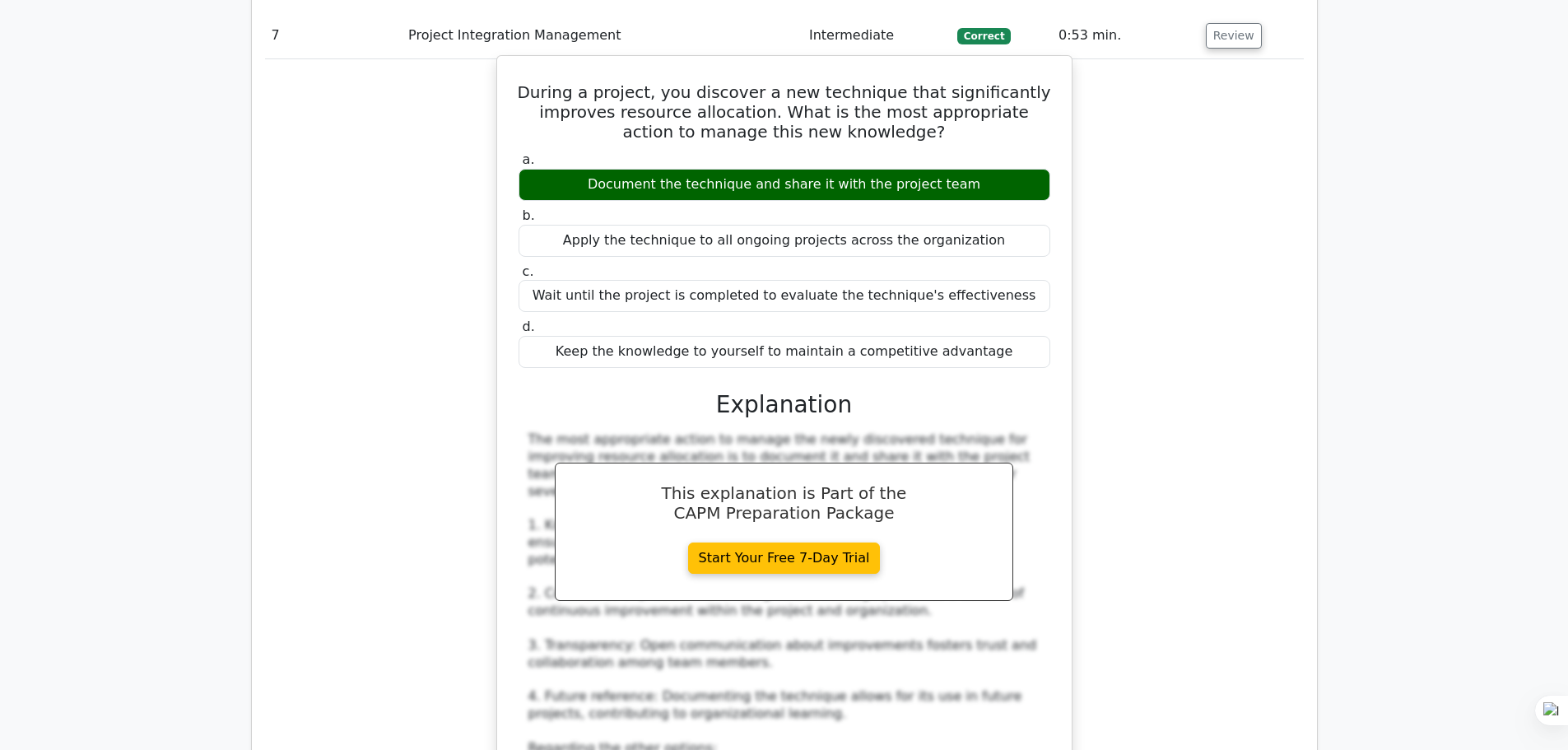
scroll to position [7734, 0]
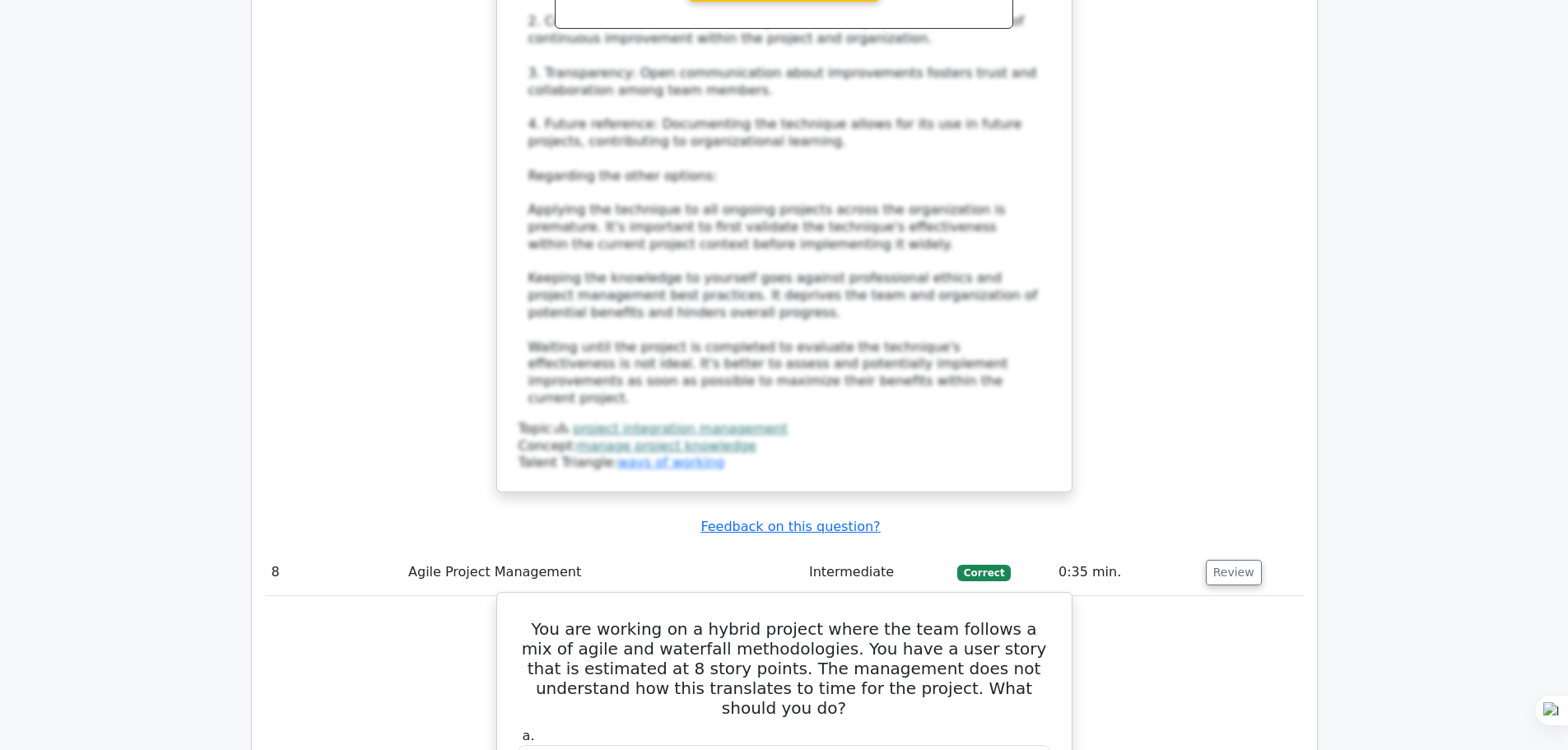
scroll to position [8804, 0]
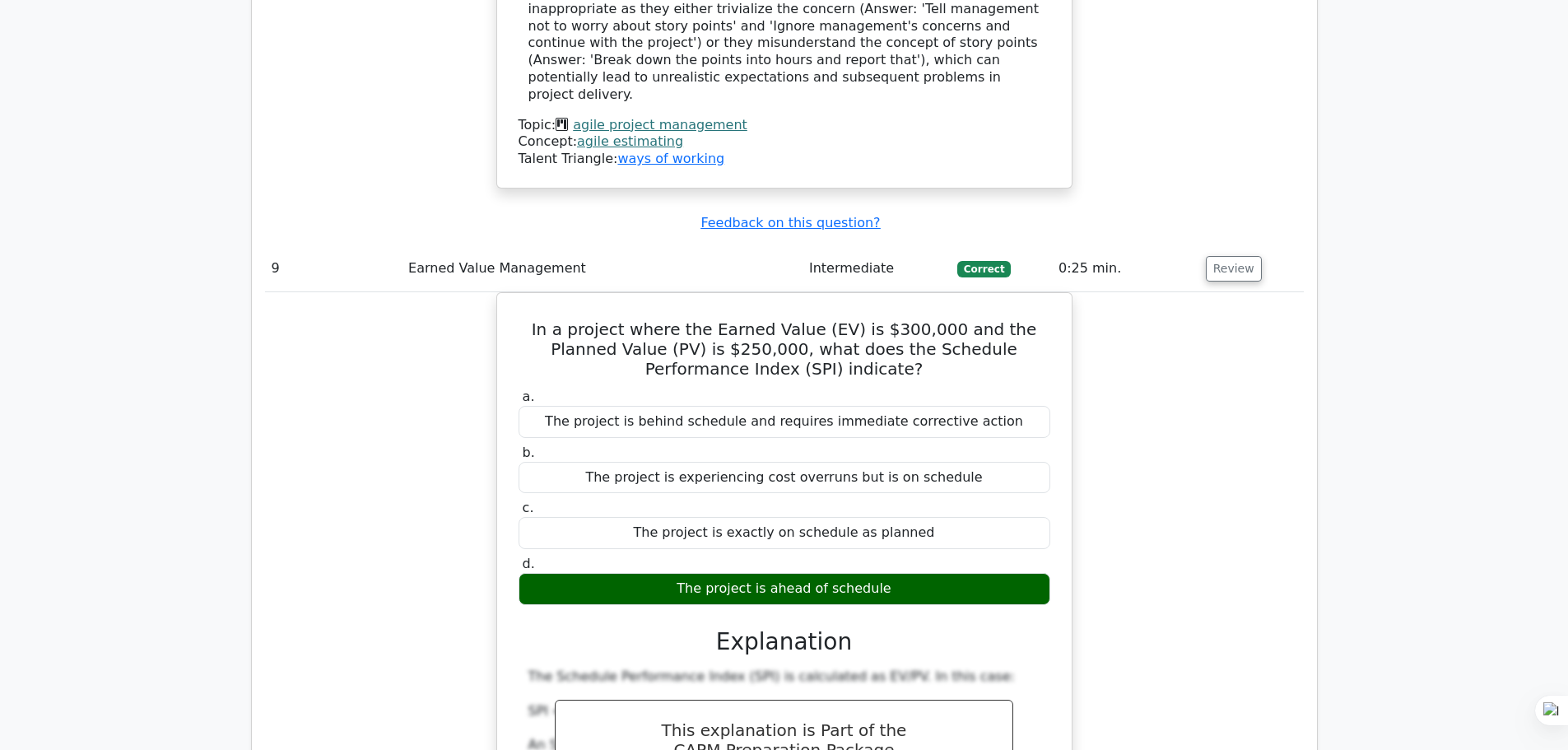
scroll to position [9627, 0]
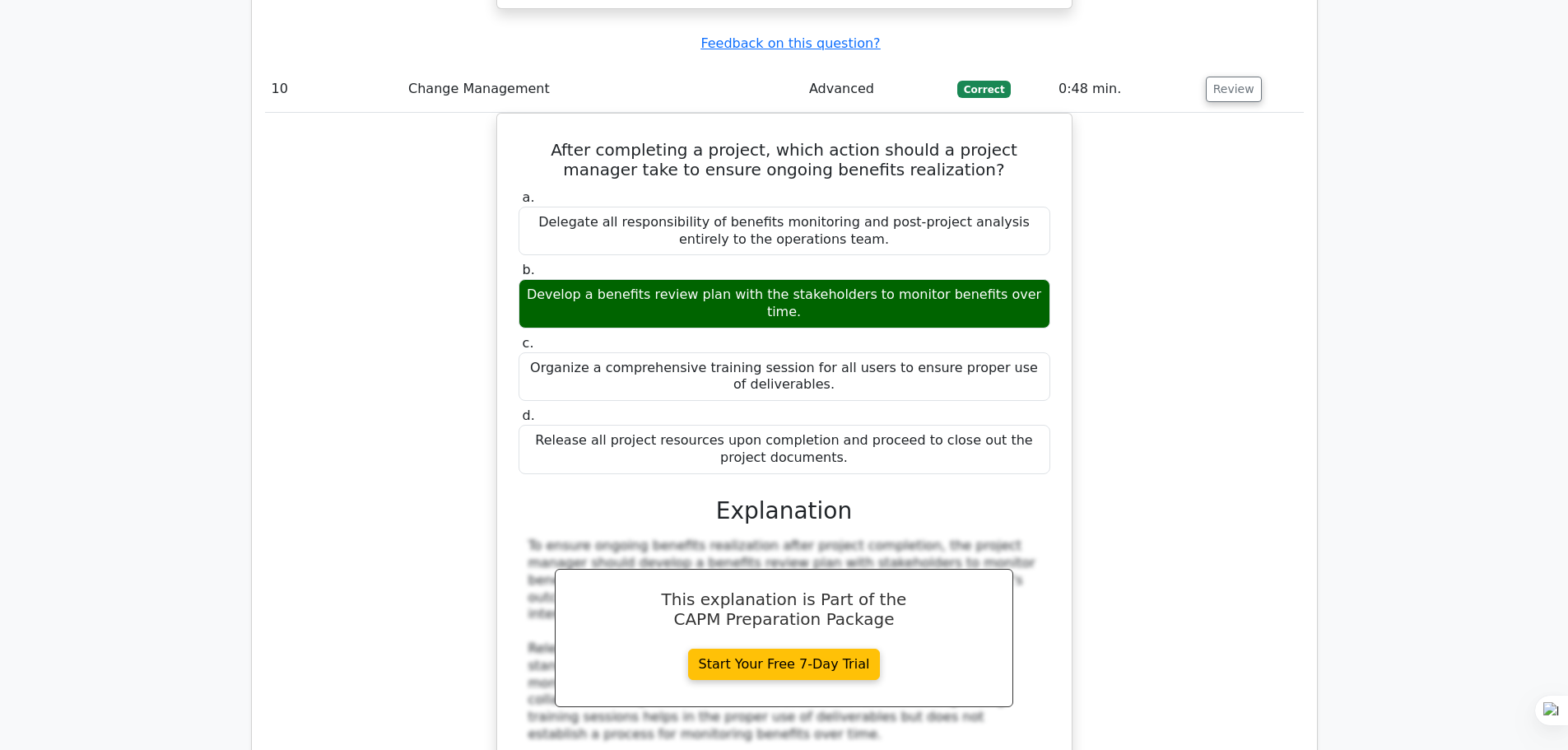
scroll to position [10805, 0]
